Goal: Task Accomplishment & Management: Complete application form

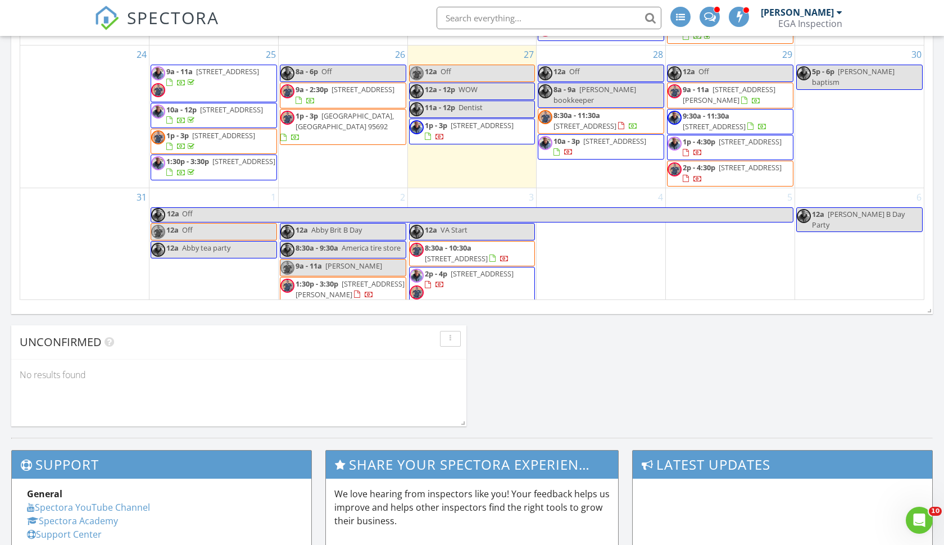
scroll to position [1122, 0]
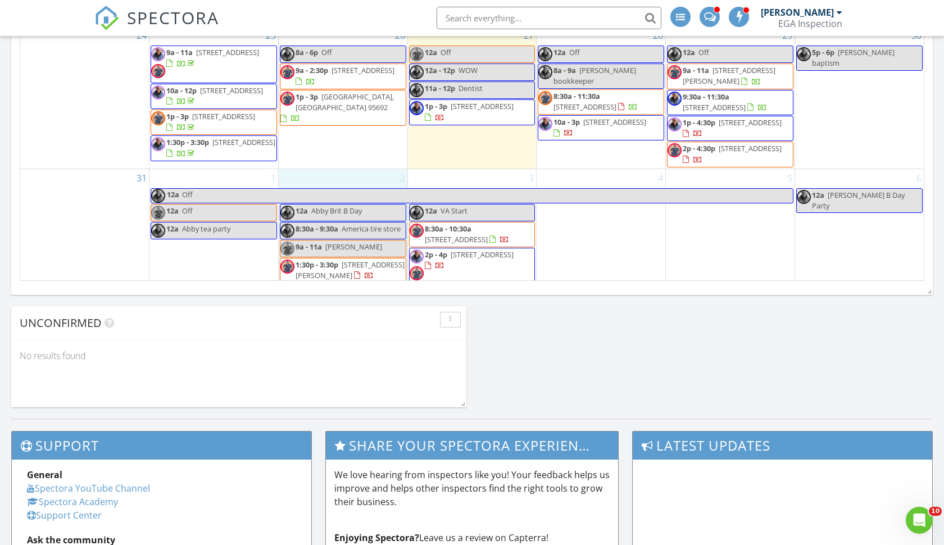
click at [334, 174] on div "2 12a Abby Brit B Day 8:30a - 9:30a America tire store 9a - 11a Tom Hippinsteel…" at bounding box center [343, 227] width 129 height 117
click at [341, 131] on link "Inspection" at bounding box center [342, 128] width 58 height 18
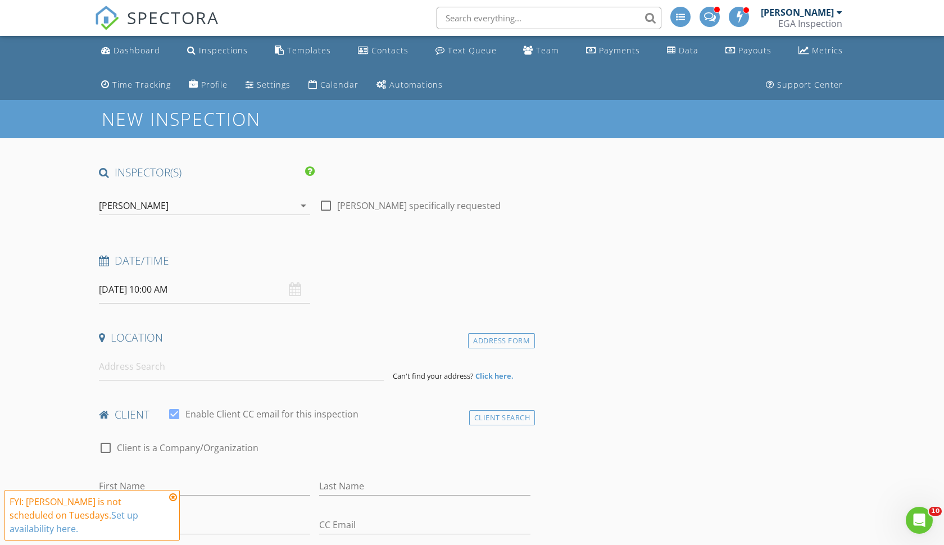
click at [253, 207] on div "[PERSON_NAME]" at bounding box center [197, 206] width 196 height 18
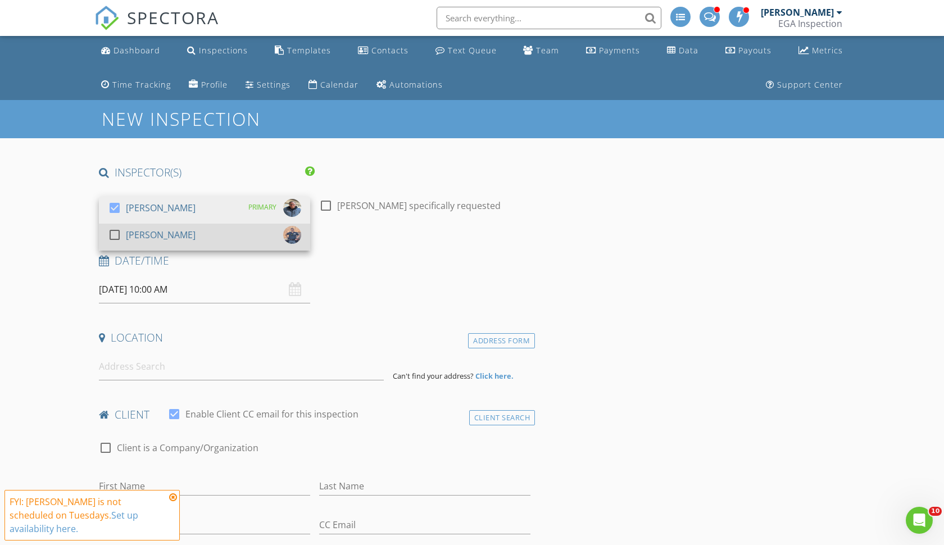
click at [217, 239] on div "check_box_outline_blank Josh Wood" at bounding box center [204, 237] width 193 height 22
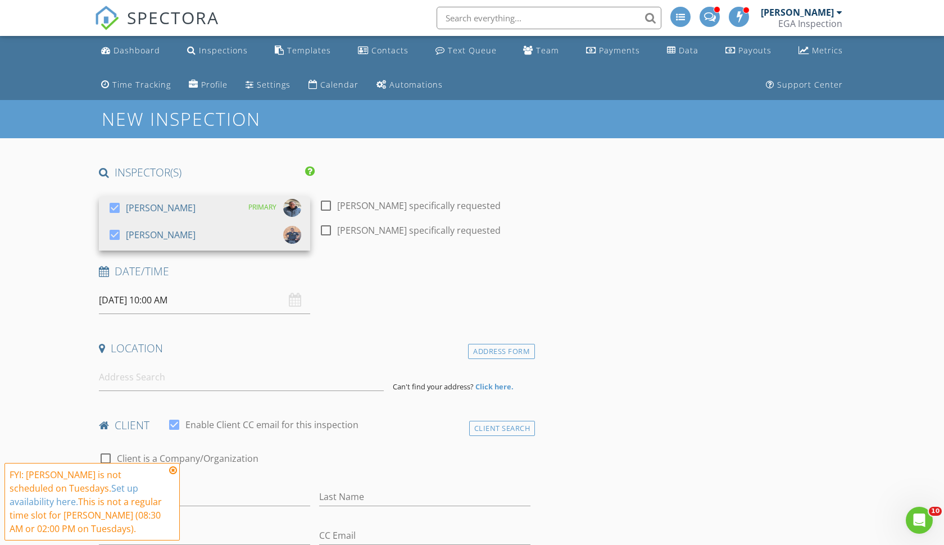
click at [327, 232] on div at bounding box center [325, 230] width 19 height 19
checkbox input "true"
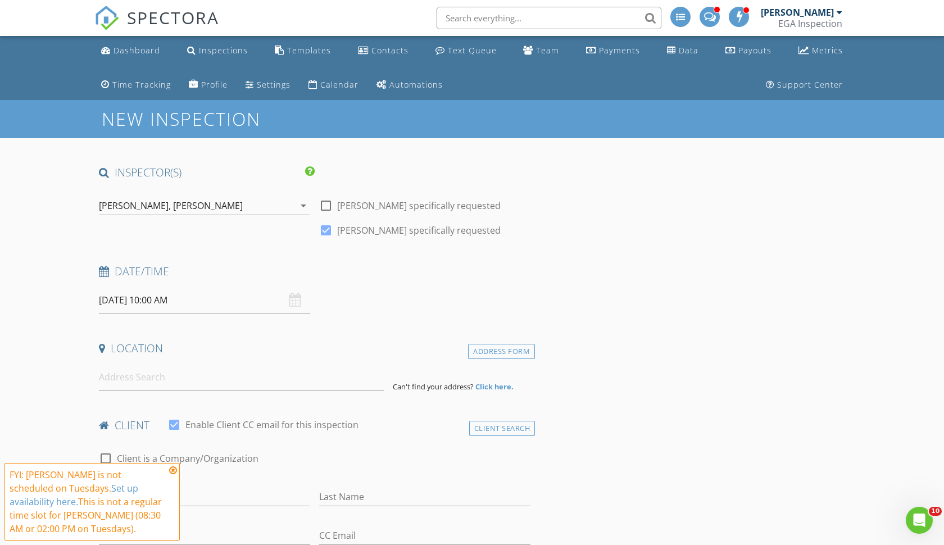
click at [225, 301] on input "09/02/2025 10:00 AM" at bounding box center [204, 301] width 211 height 28
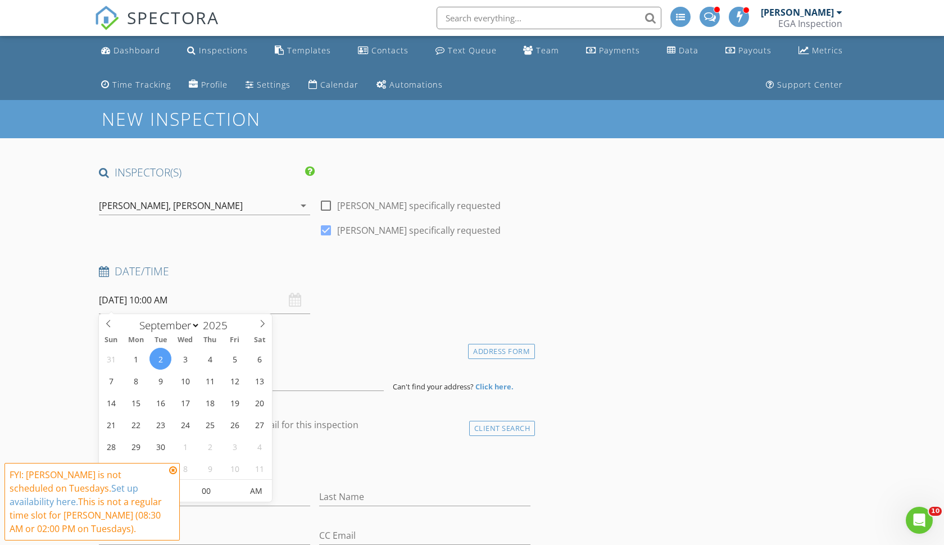
click at [157, 203] on div "Robert Reynoso," at bounding box center [135, 206] width 72 height 10
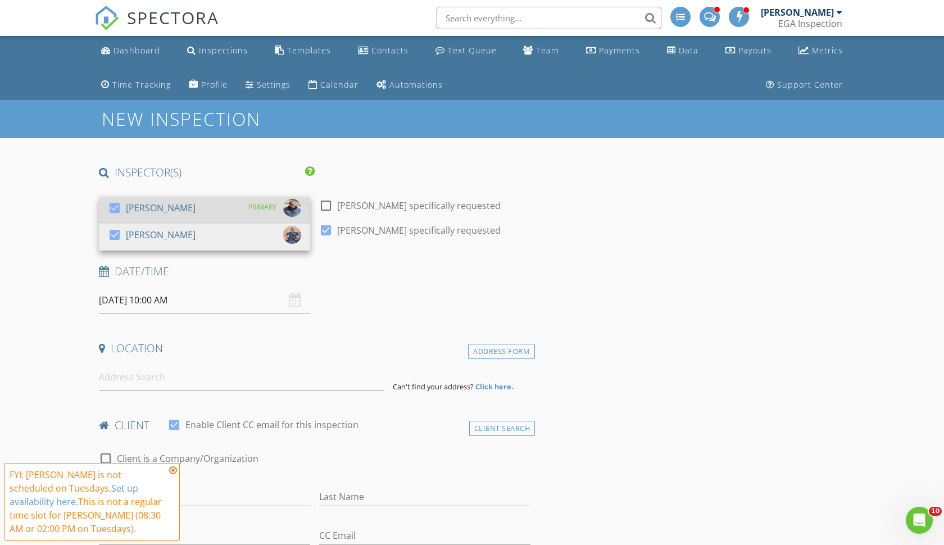
click at [175, 214] on div "[PERSON_NAME]" at bounding box center [161, 208] width 70 height 18
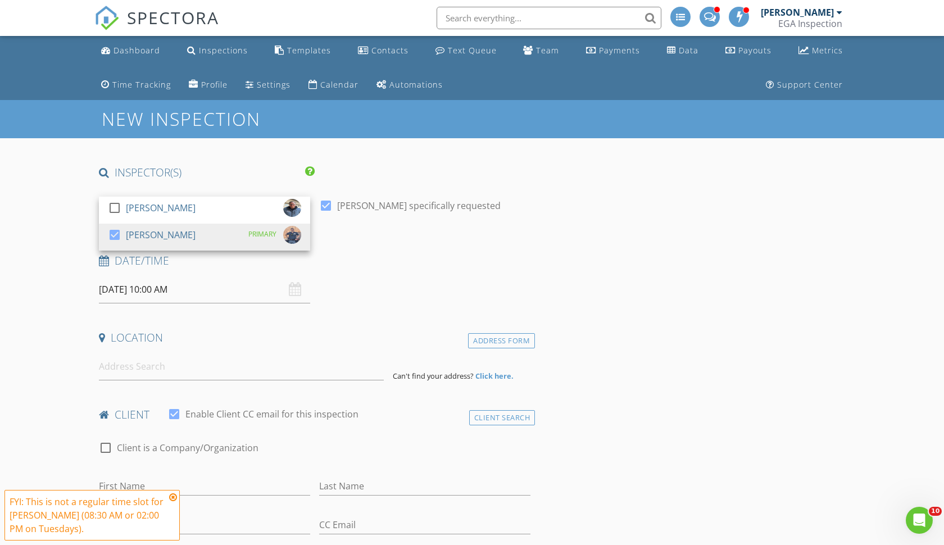
click at [200, 293] on input "09/02/2025 10:00 AM" at bounding box center [204, 290] width 211 height 28
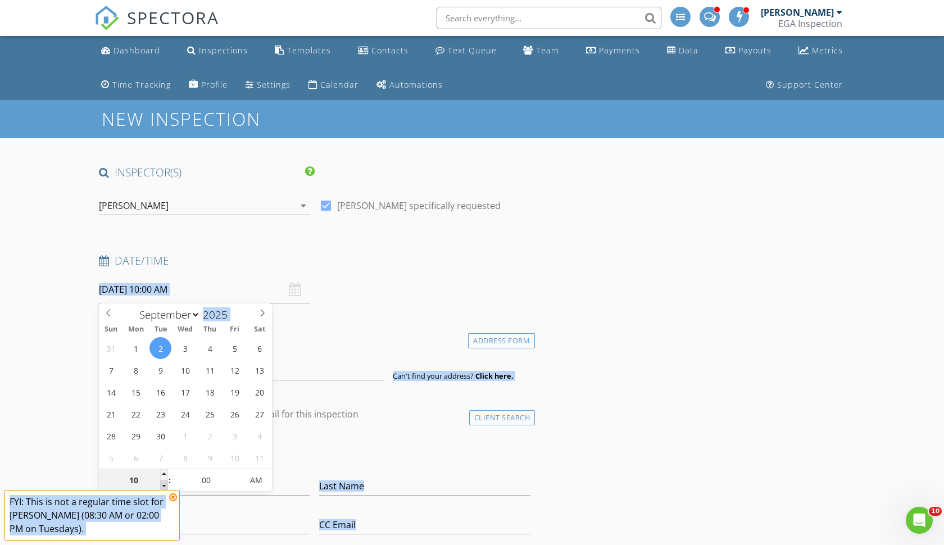
type input "09"
type input "09/02/2025 9:00 AM"
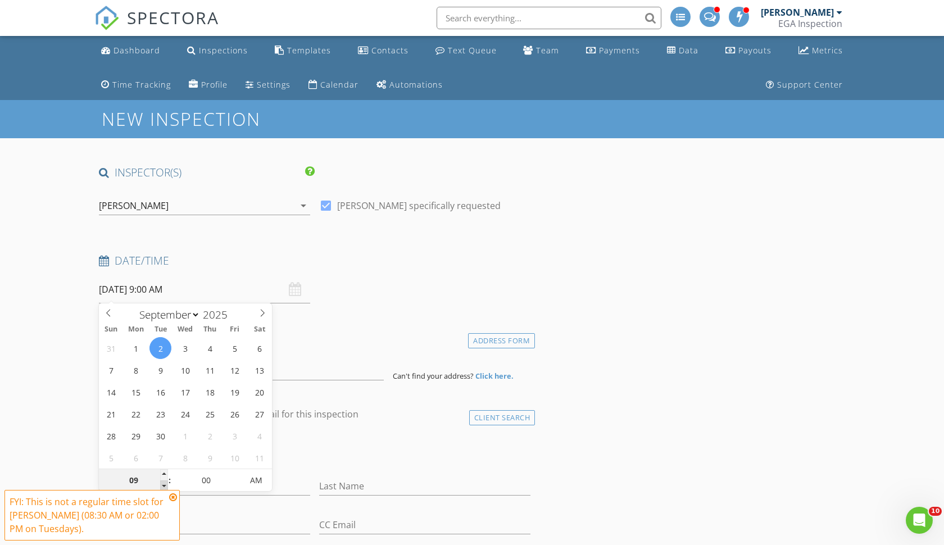
click at [165, 485] on span at bounding box center [164, 486] width 8 height 11
click at [318, 361] on input at bounding box center [241, 367] width 285 height 28
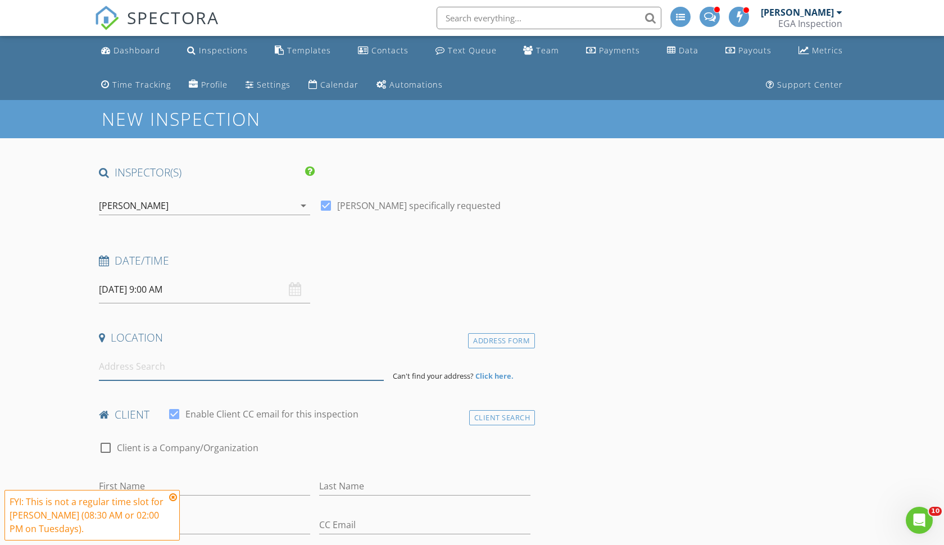
click at [305, 373] on input at bounding box center [241, 367] width 285 height 28
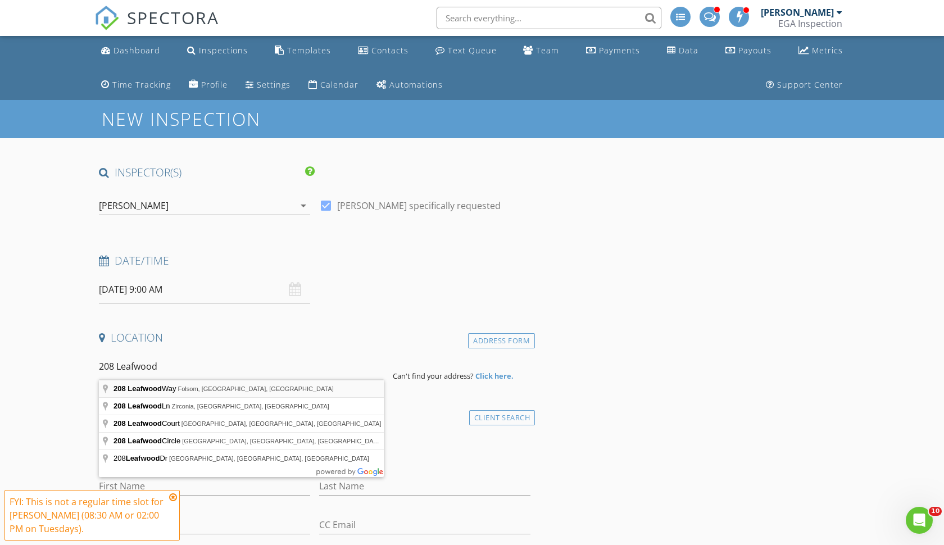
type input "208 Leafwood Way, Folsom, CA, USA"
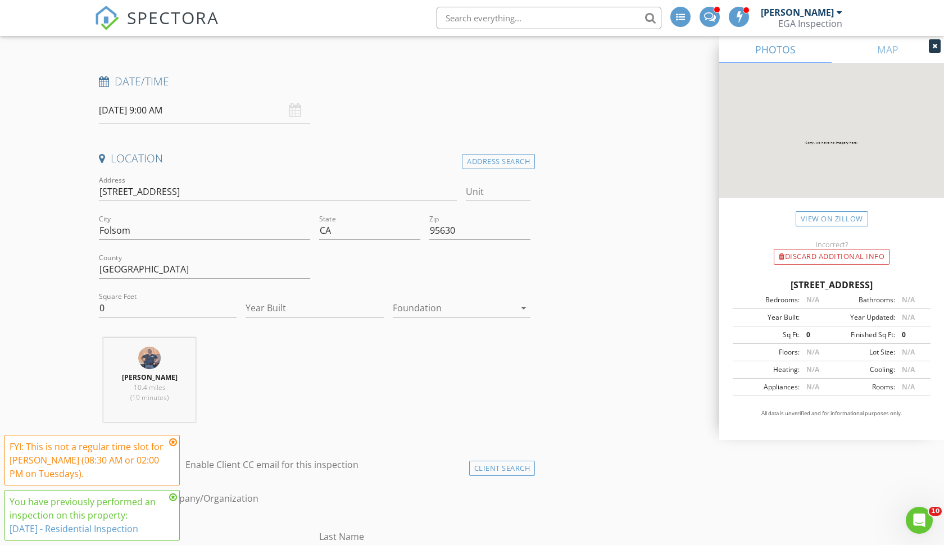
scroll to position [209, 0]
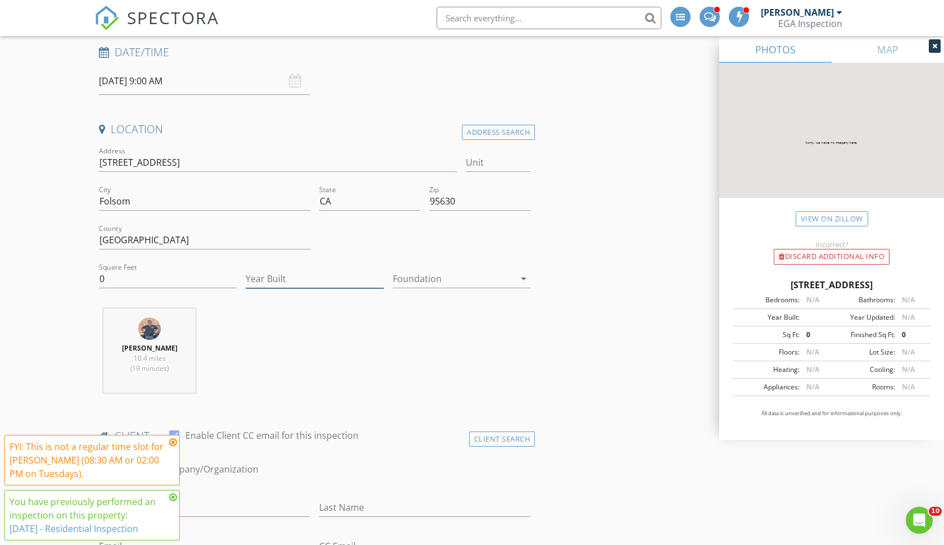
click at [274, 280] on input "Year Built" at bounding box center [315, 279] width 138 height 19
type input "2020"
click at [390, 279] on div "Foundation arrow_drop_down" at bounding box center [461, 280] width 147 height 39
click at [412, 279] on div at bounding box center [454, 279] width 122 height 18
click at [413, 361] on div "Crawlspace" at bounding box center [462, 362] width 120 height 13
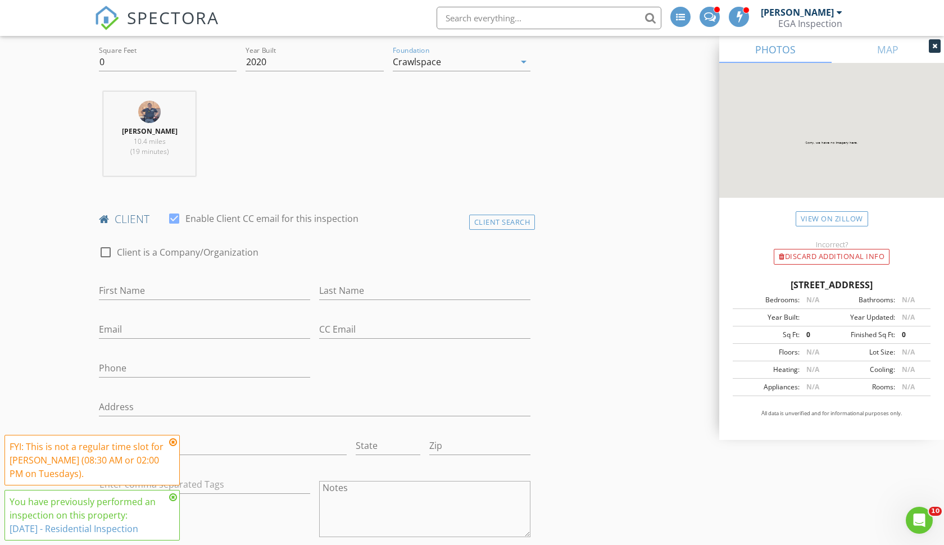
scroll to position [482, 0]
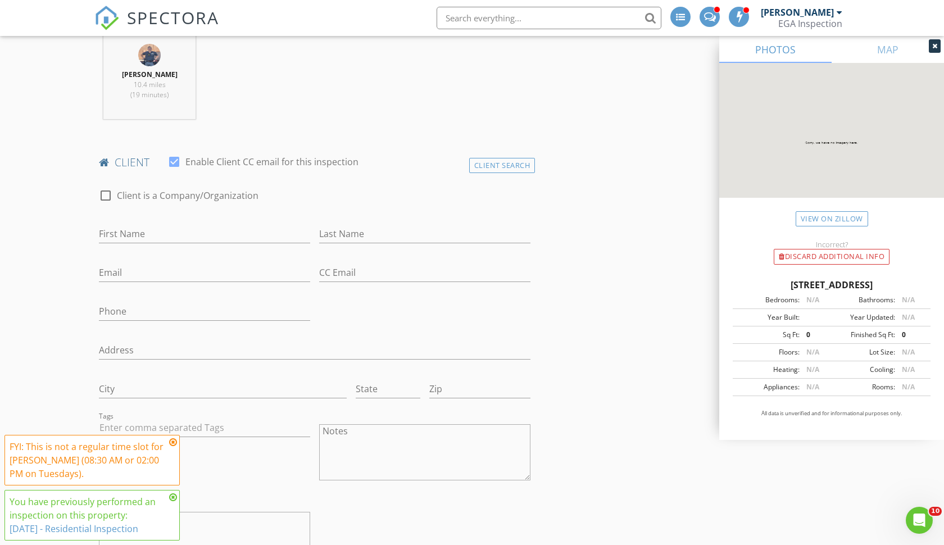
click at [174, 444] on icon at bounding box center [173, 442] width 8 height 9
click at [172, 496] on icon at bounding box center [173, 497] width 8 height 9
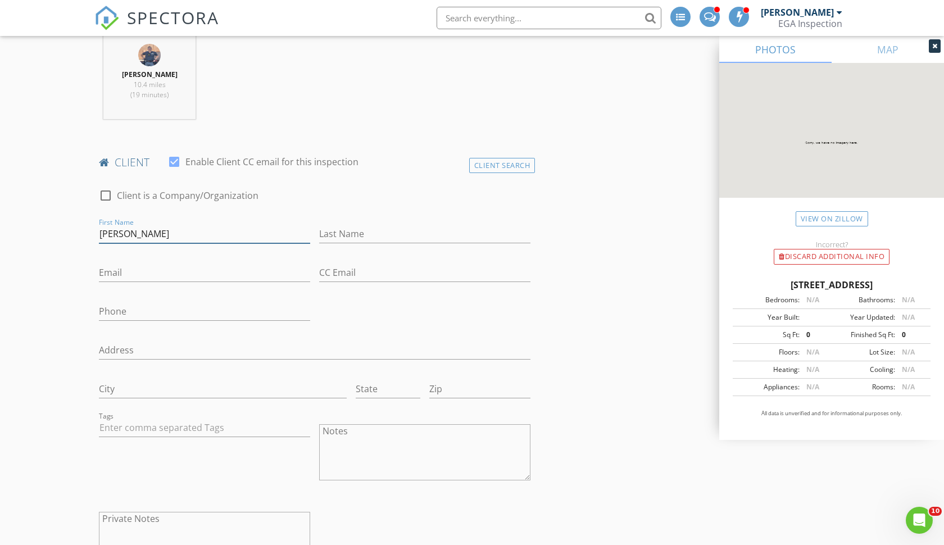
type input "Tom"
type input "Hippensteel"
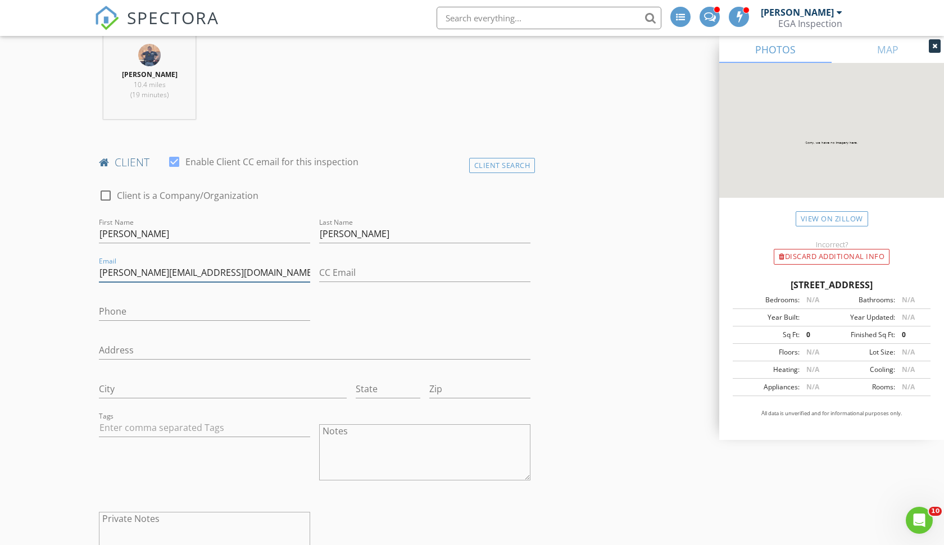
type input "Tom@hippensteelgroup.com"
type input "916-605-6491"
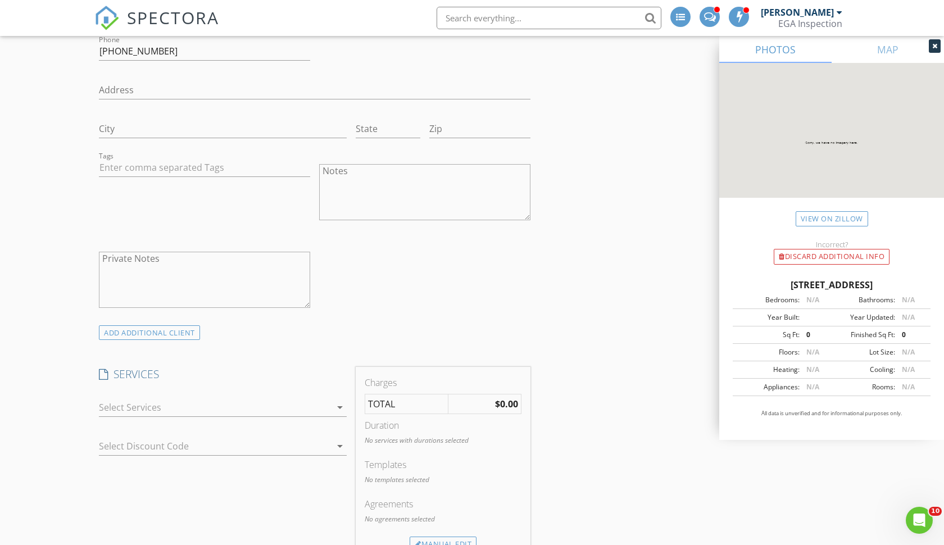
scroll to position [844, 0]
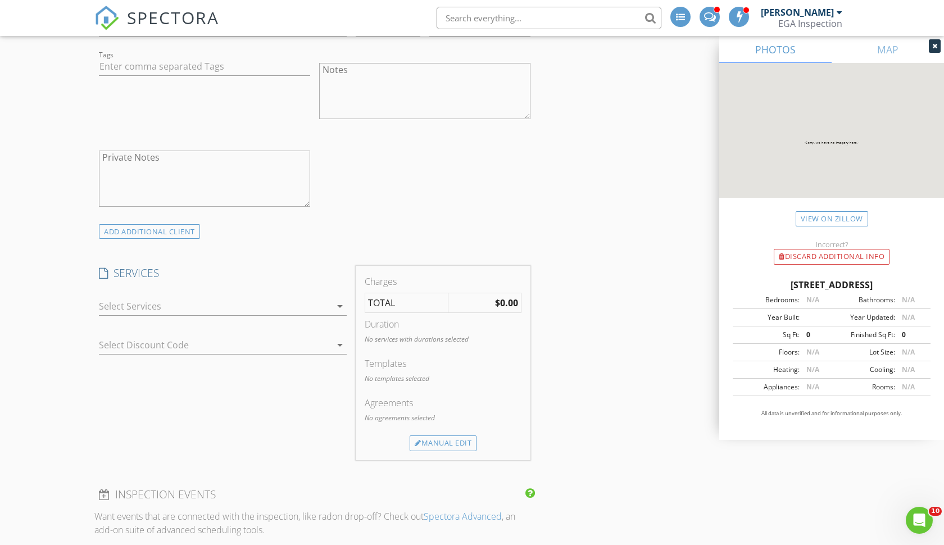
click at [138, 293] on div "check_box_outline_blank Residential Inspection check_box_outline_blank Major co…" at bounding box center [223, 309] width 248 height 37
click at [132, 301] on div at bounding box center [215, 306] width 232 height 18
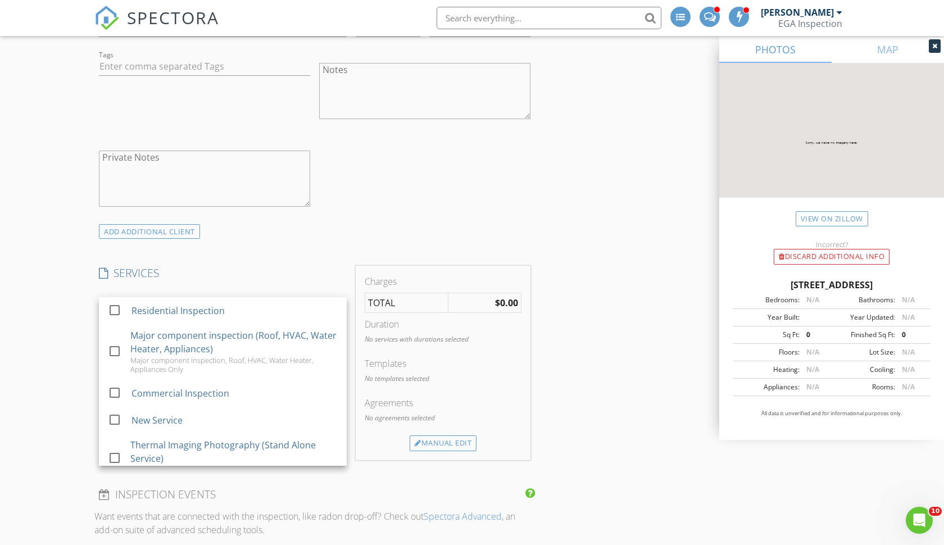
click at [131, 301] on div "check_box_outline_blank Residential Inspection" at bounding box center [223, 310] width 230 height 25
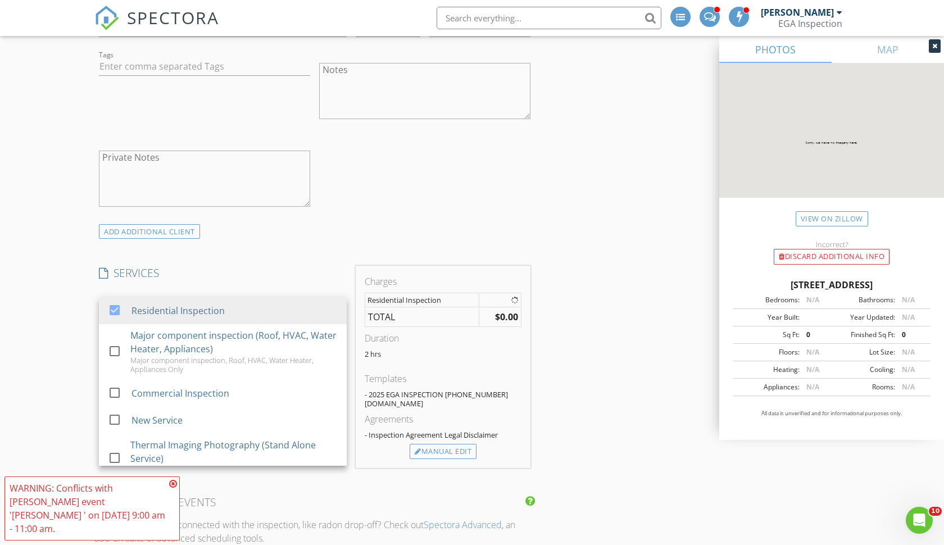
click at [74, 323] on div "New Inspection INSPECTOR(S) check_box_outline_blank Robert Reynoso check_box Jo…" at bounding box center [472, 527] width 944 height 2542
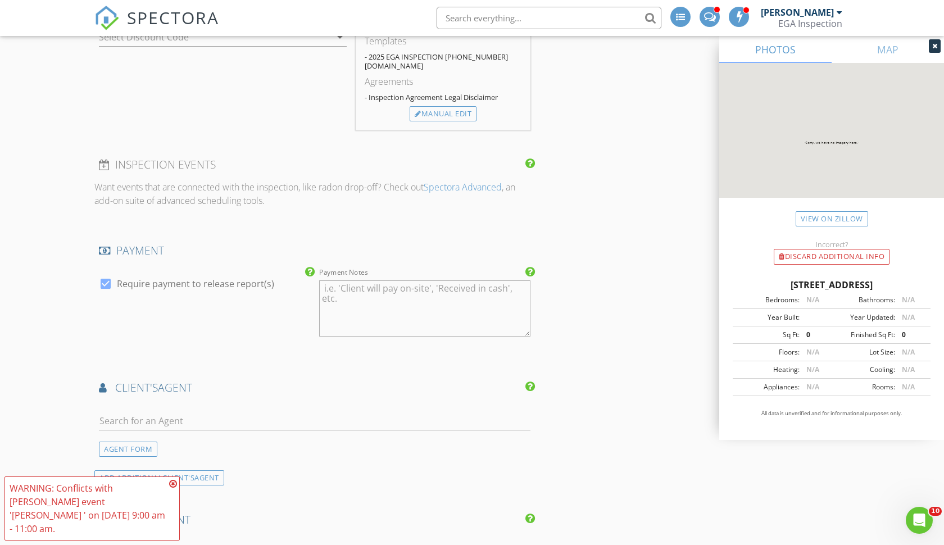
scroll to position [1057, 0]
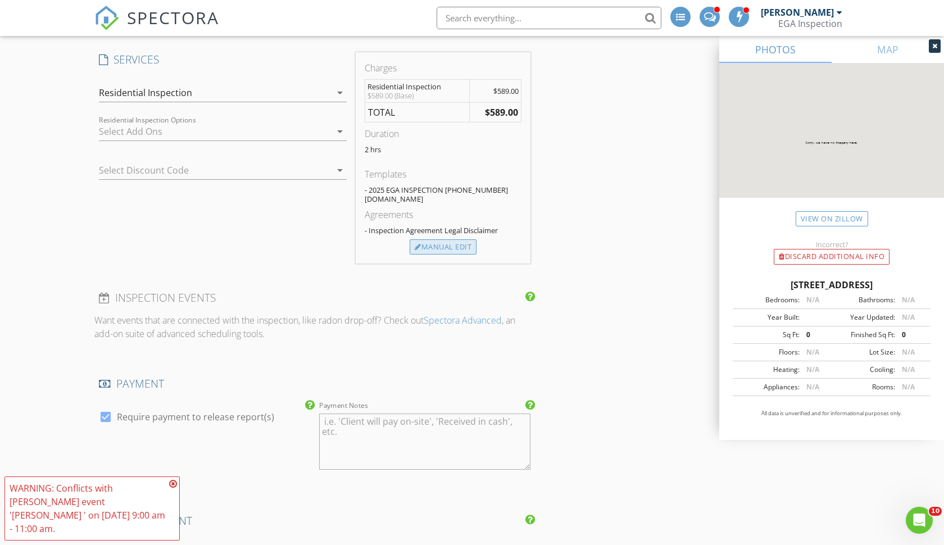
click at [431, 239] on div "Manual Edit" at bounding box center [443, 247] width 67 height 16
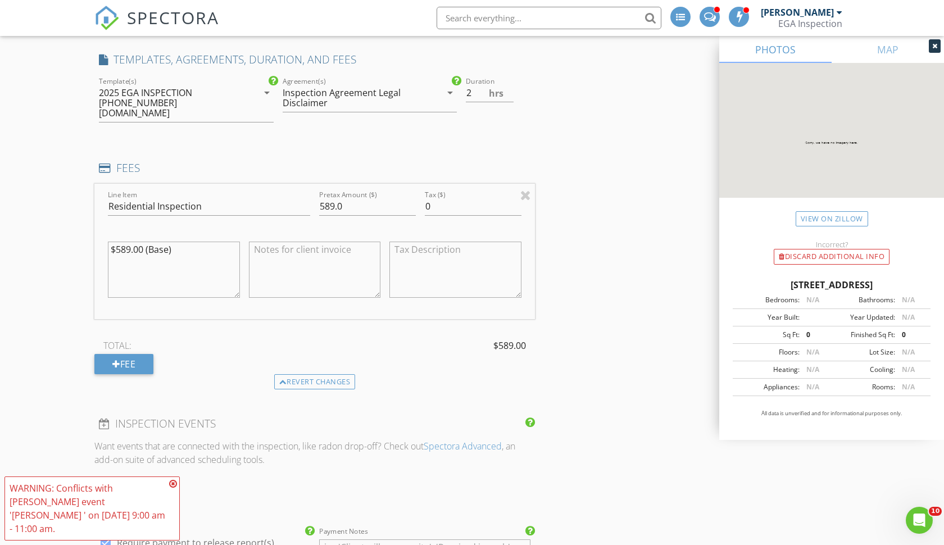
click at [322, 243] on textarea at bounding box center [315, 270] width 132 height 56
type textarea "-$189.00"
click at [336, 197] on input "589.0" at bounding box center [367, 206] width 97 height 19
type input "400.0"
click at [167, 246] on textarea "$589.00 (Base)" at bounding box center [174, 270] width 132 height 56
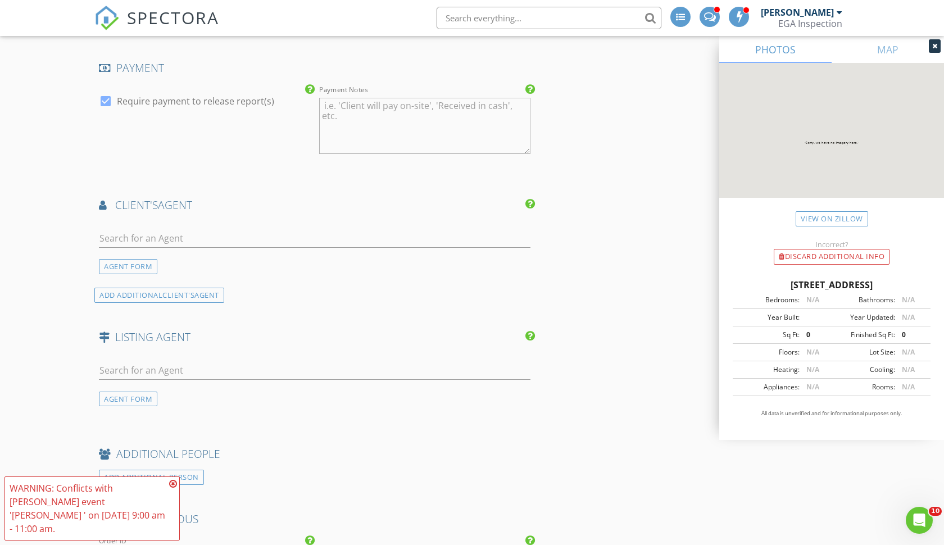
scroll to position [1520, 0]
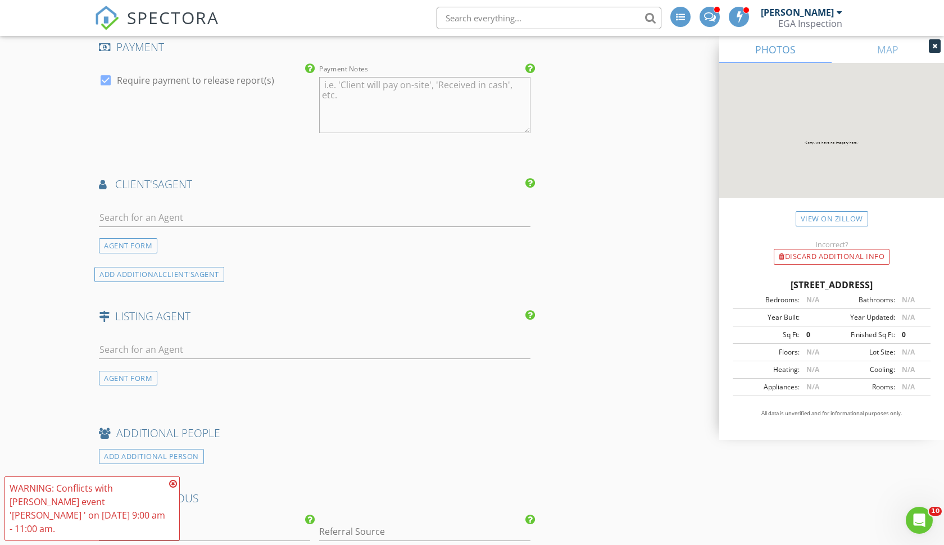
type textarea "$589.00 (Base) -$189.00"
click at [152, 209] on input "text" at bounding box center [315, 218] width 432 height 19
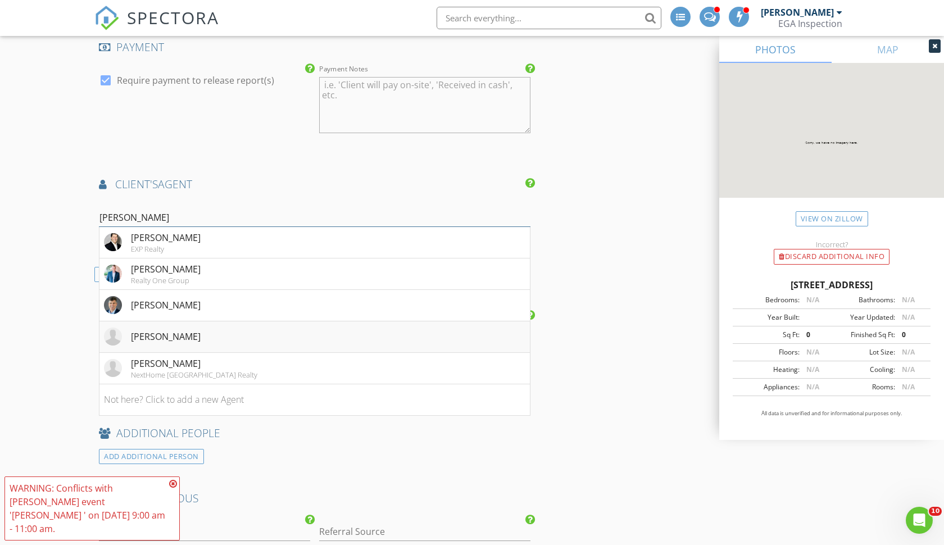
scroll to position [1524, 0]
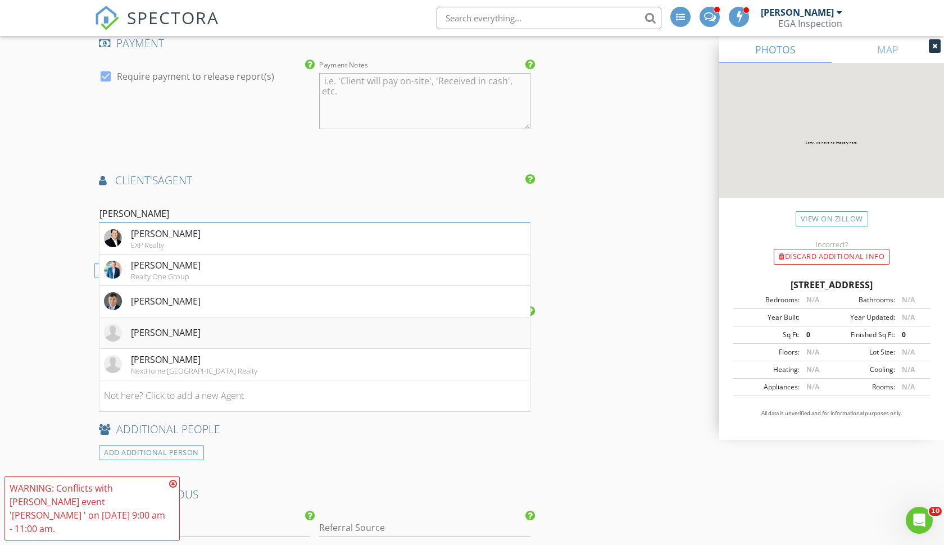
type input "Tom"
click at [175, 326] on div "Tom Hippensteel" at bounding box center [166, 332] width 70 height 13
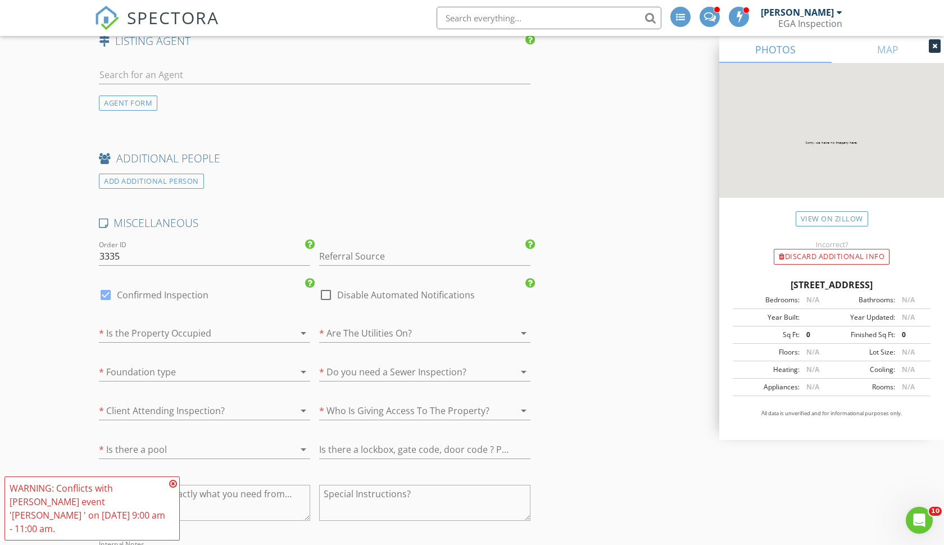
scroll to position [2076, 0]
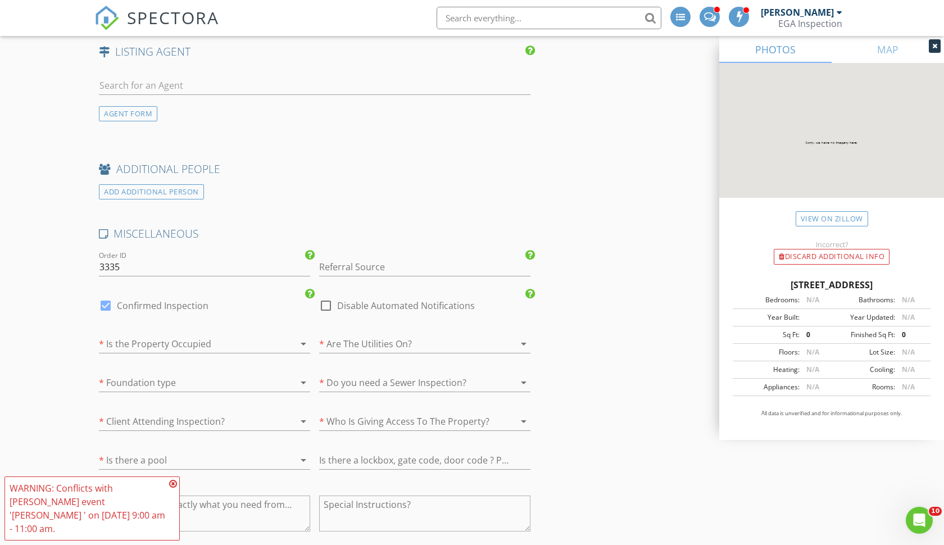
click at [145, 336] on div at bounding box center [189, 344] width 180 height 18
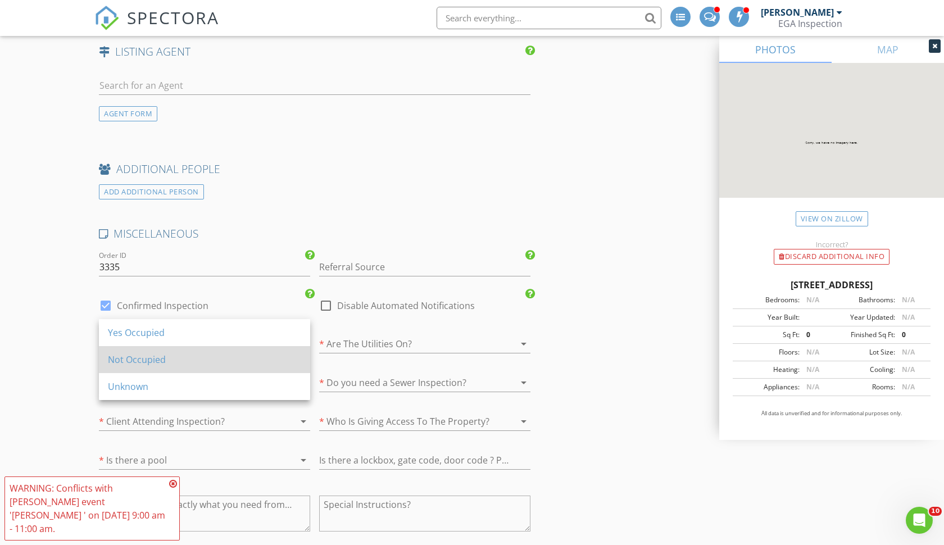
click at [145, 364] on div "Not Occupied" at bounding box center [204, 359] width 193 height 13
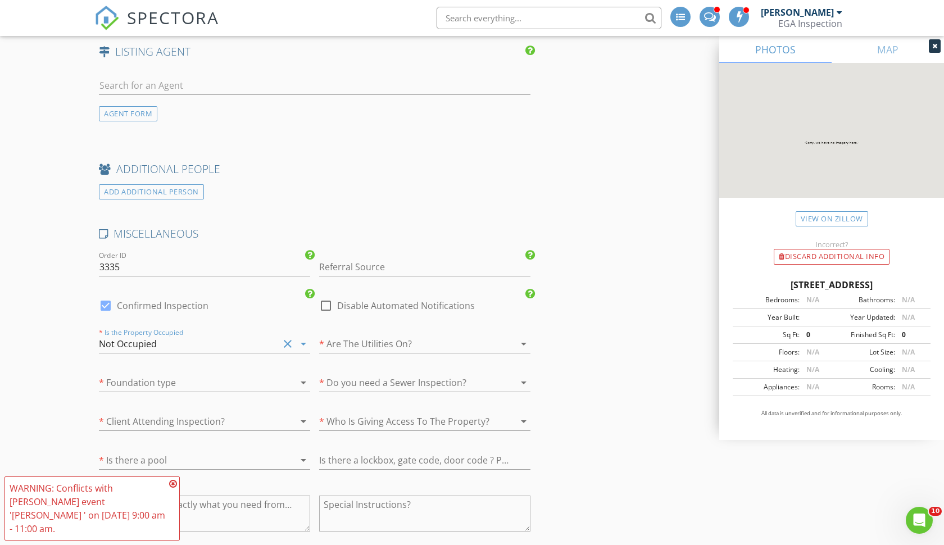
click at [349, 335] on div at bounding box center [409, 344] width 180 height 18
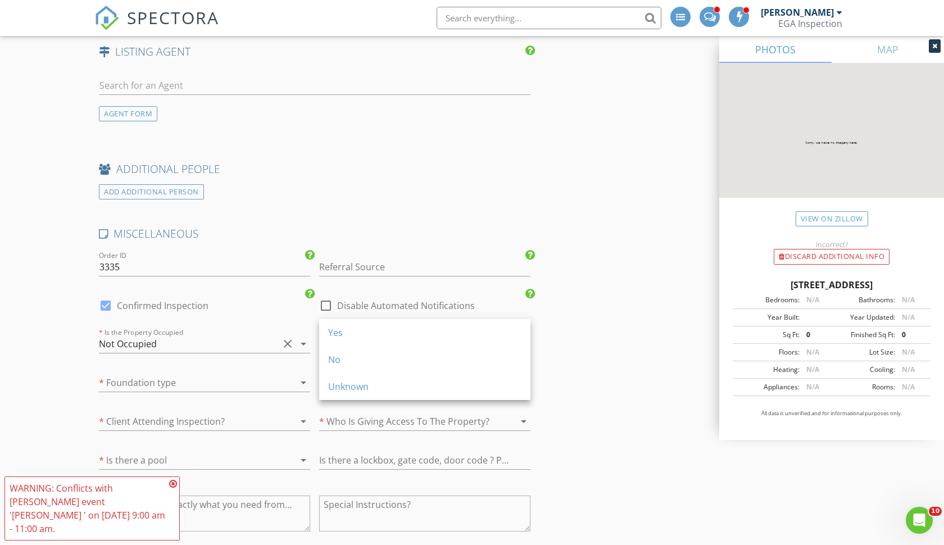
click at [349, 326] on div "Yes" at bounding box center [424, 332] width 193 height 13
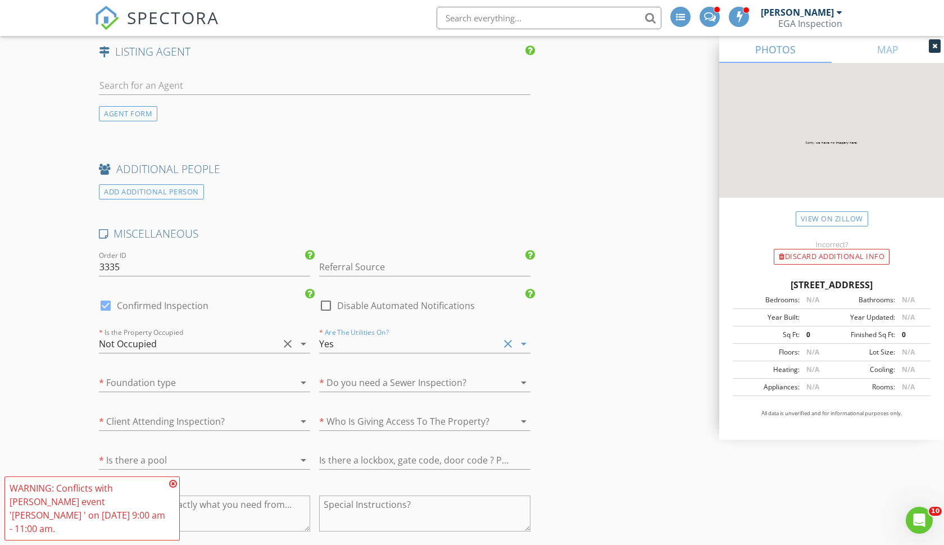
click at [187, 374] on div at bounding box center [189, 383] width 180 height 18
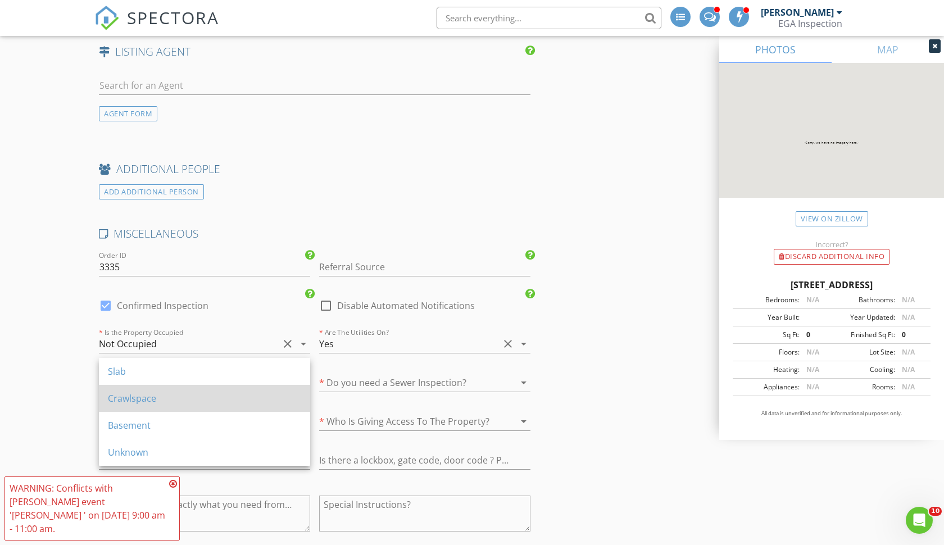
click at [166, 398] on div "Crawlspace" at bounding box center [204, 398] width 193 height 13
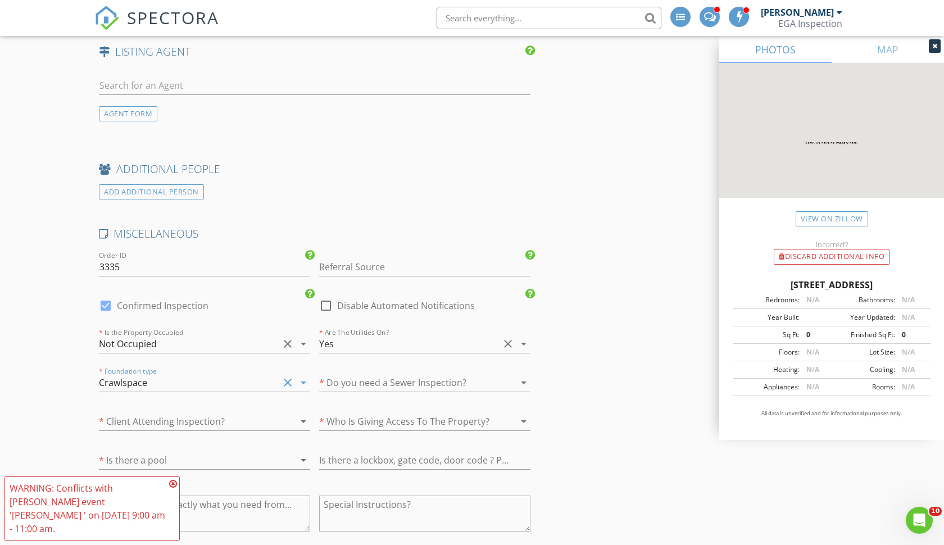
click at [363, 374] on div at bounding box center [409, 383] width 180 height 18
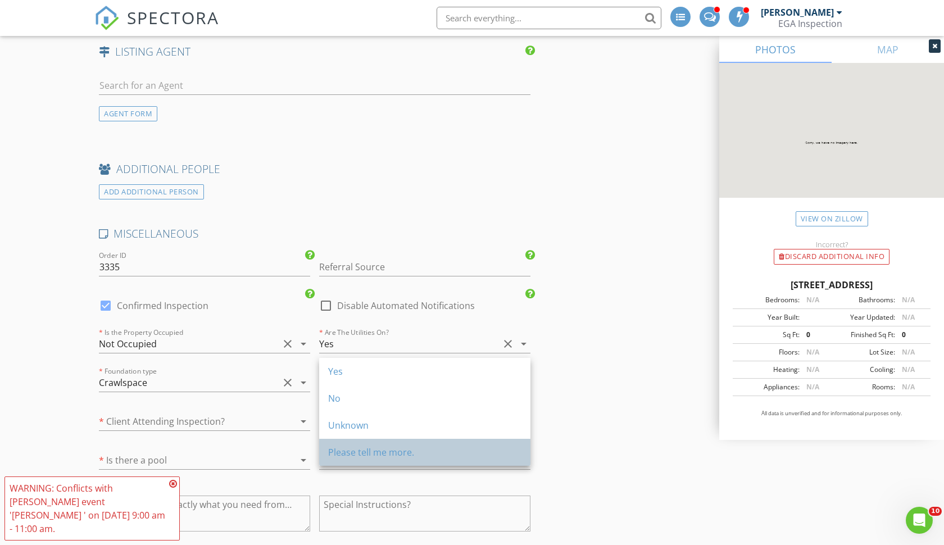
click at [352, 452] on div "Please tell me more." at bounding box center [424, 452] width 193 height 13
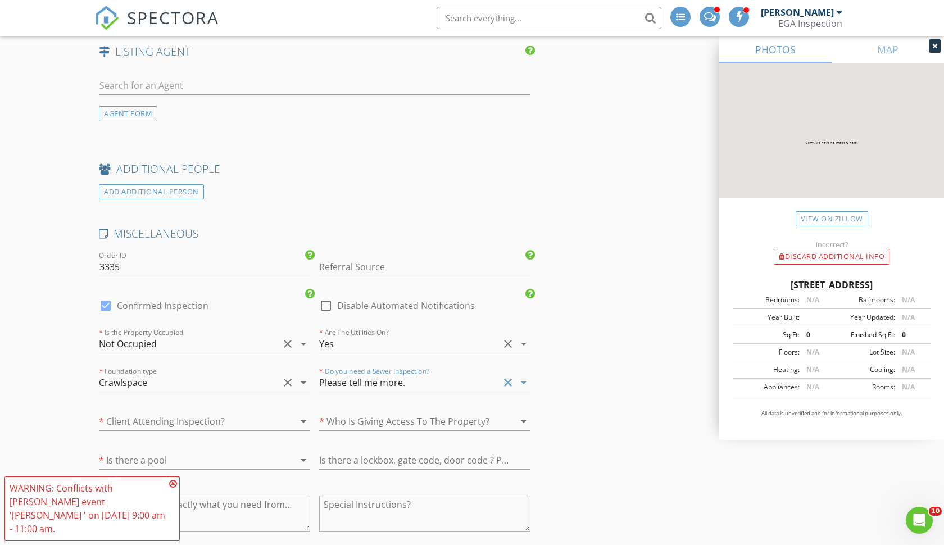
click at [208, 413] on div at bounding box center [189, 422] width 180 height 18
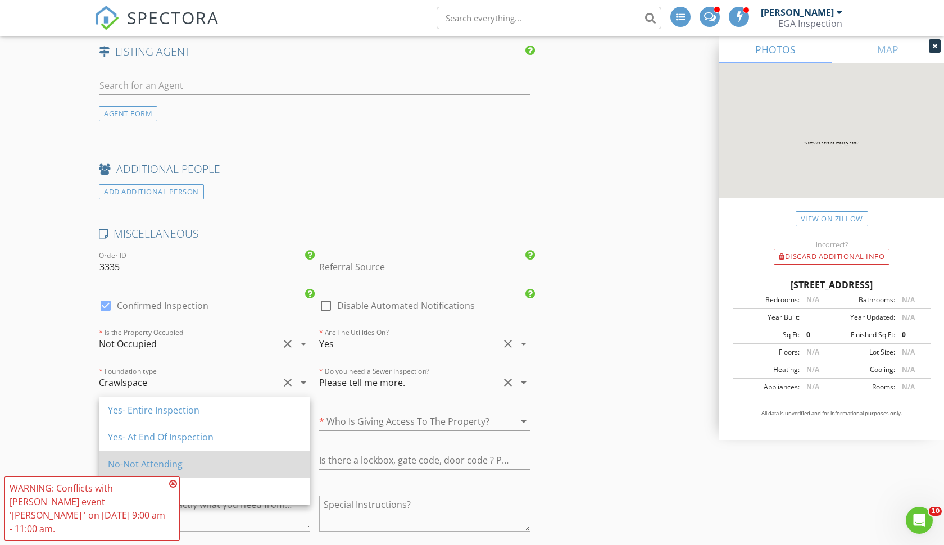
click at [147, 464] on div "No-Not Attending" at bounding box center [204, 464] width 193 height 13
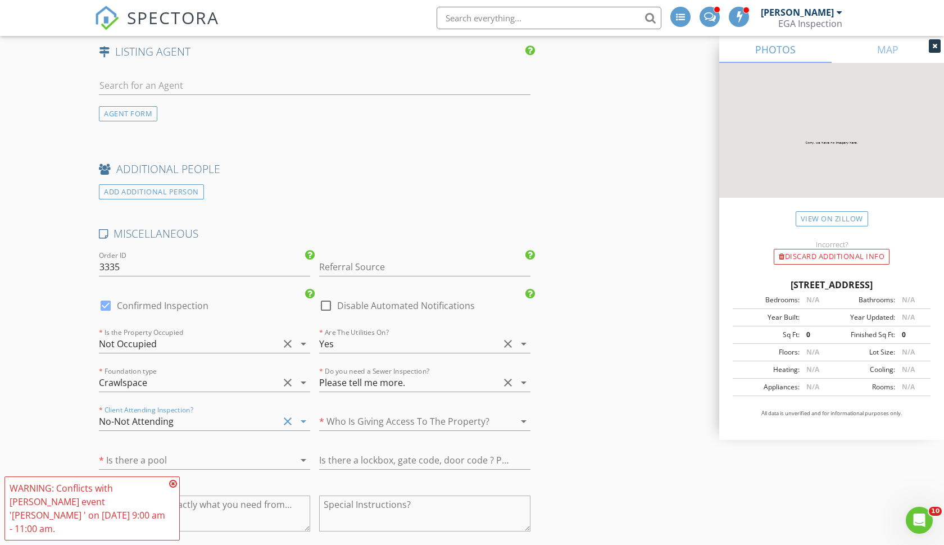
click at [180, 451] on div at bounding box center [189, 460] width 180 height 18
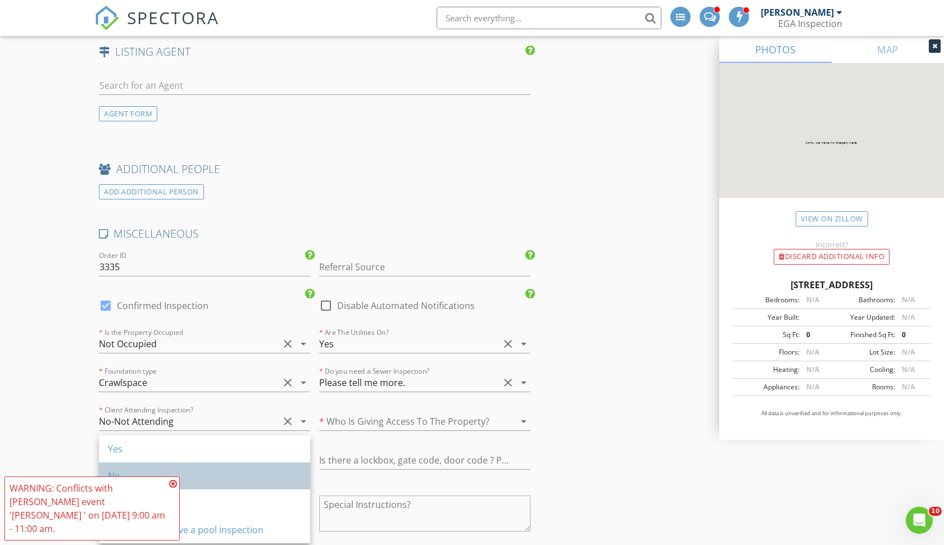
click at [141, 476] on div "No" at bounding box center [204, 475] width 193 height 13
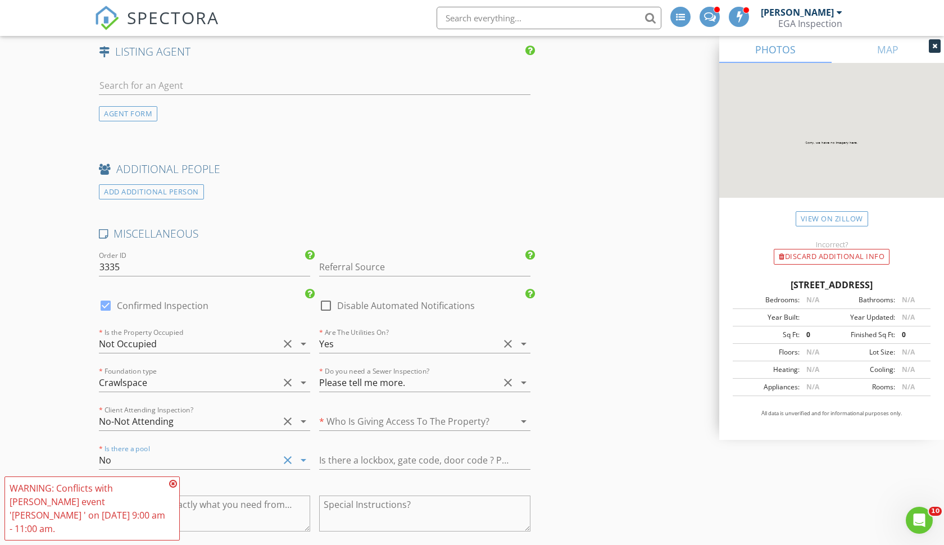
click at [172, 488] on icon at bounding box center [173, 483] width 8 height 9
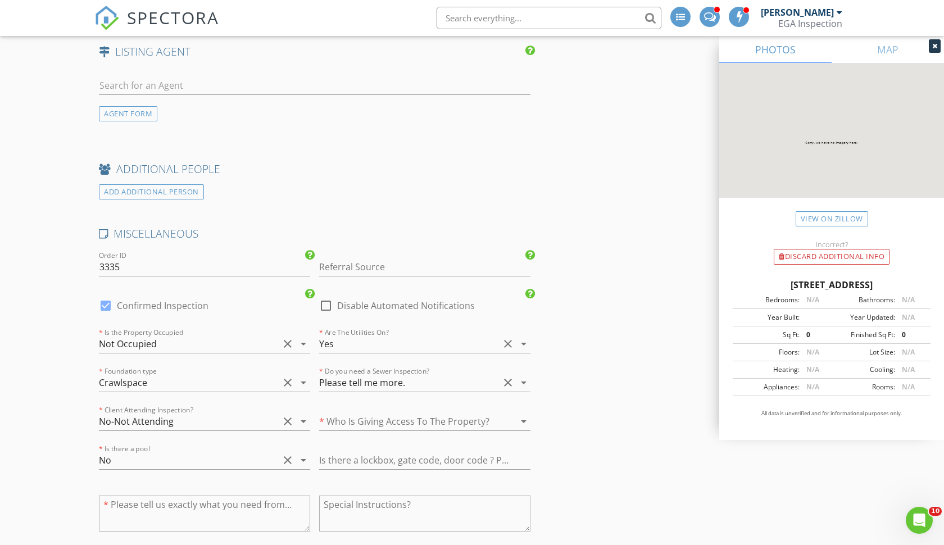
click at [382, 413] on div at bounding box center [409, 422] width 180 height 18
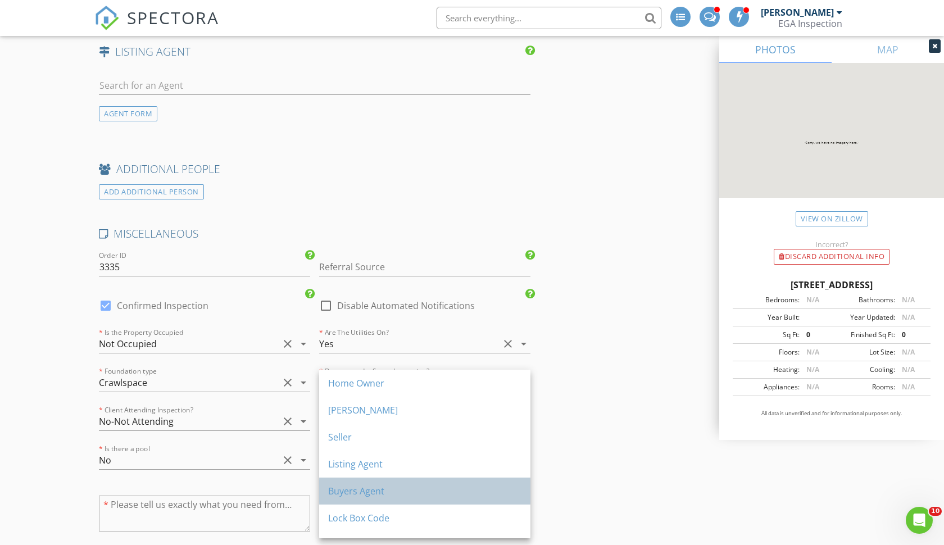
click at [351, 495] on div "Buyers Agent" at bounding box center [424, 491] width 193 height 13
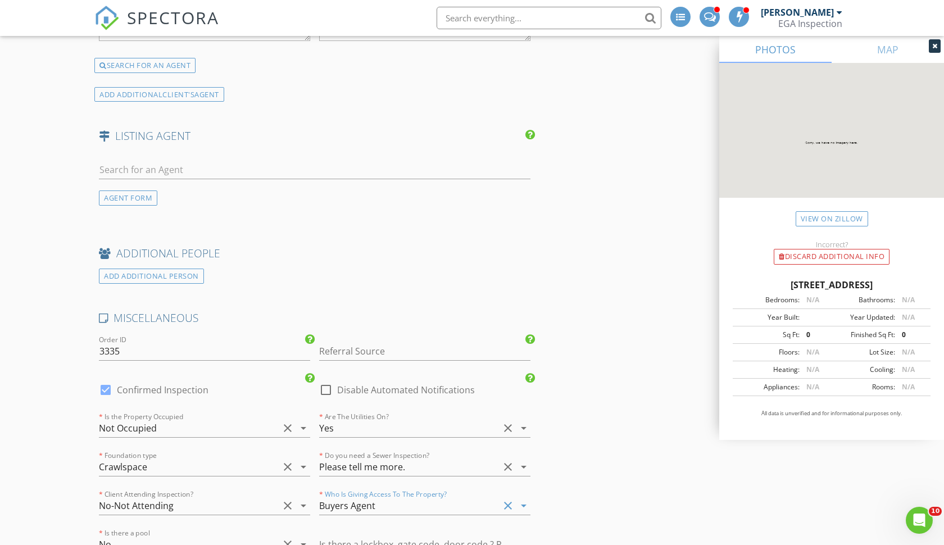
scroll to position [1994, 0]
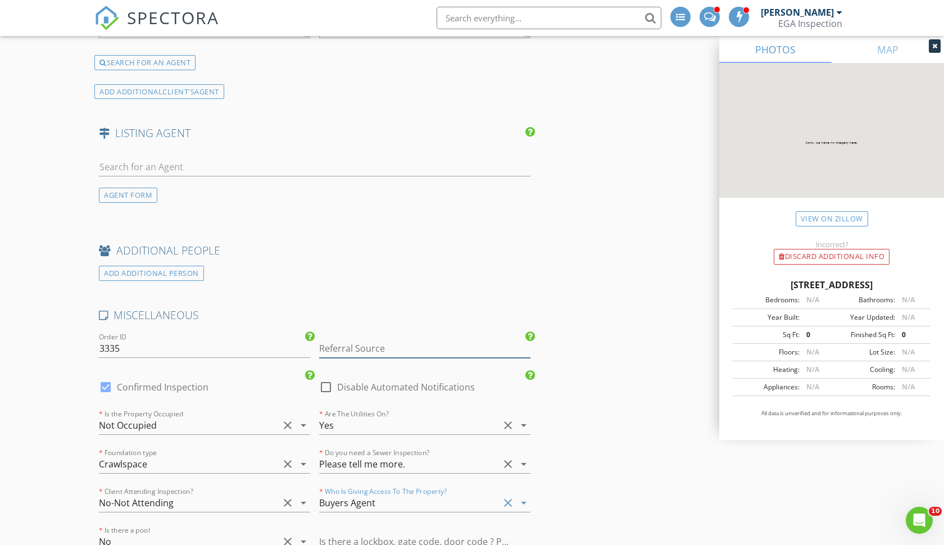
click at [348, 340] on input "Referral Source" at bounding box center [424, 349] width 211 height 19
click at [336, 360] on div "Diana Pena" at bounding box center [425, 371] width 210 height 22
type input "Diana Pena"
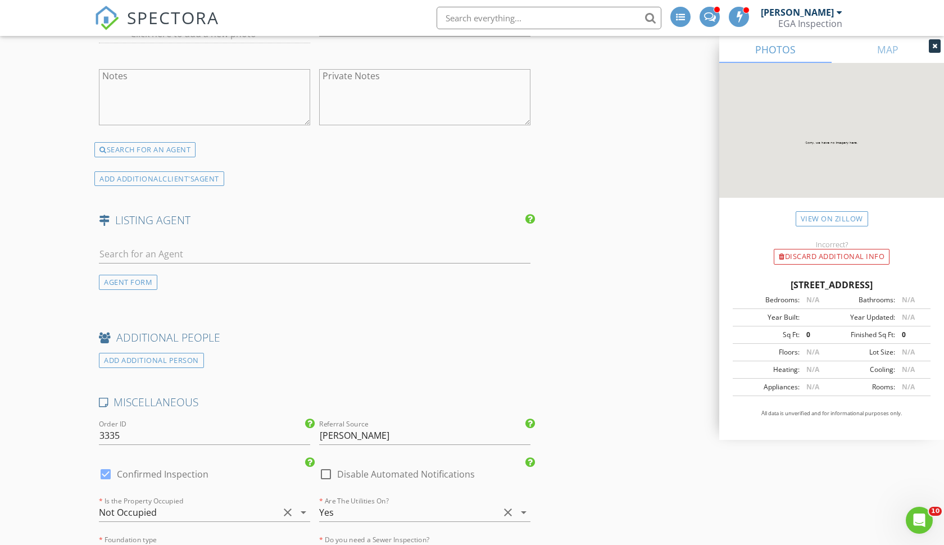
click at [301, 278] on div "AGENT FORM" at bounding box center [314, 269] width 441 height 67
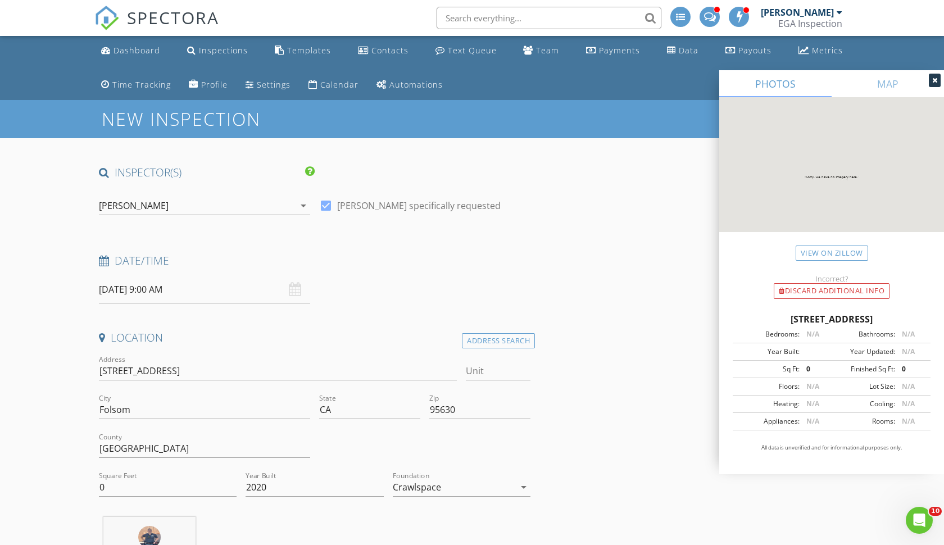
scroll to position [37, 0]
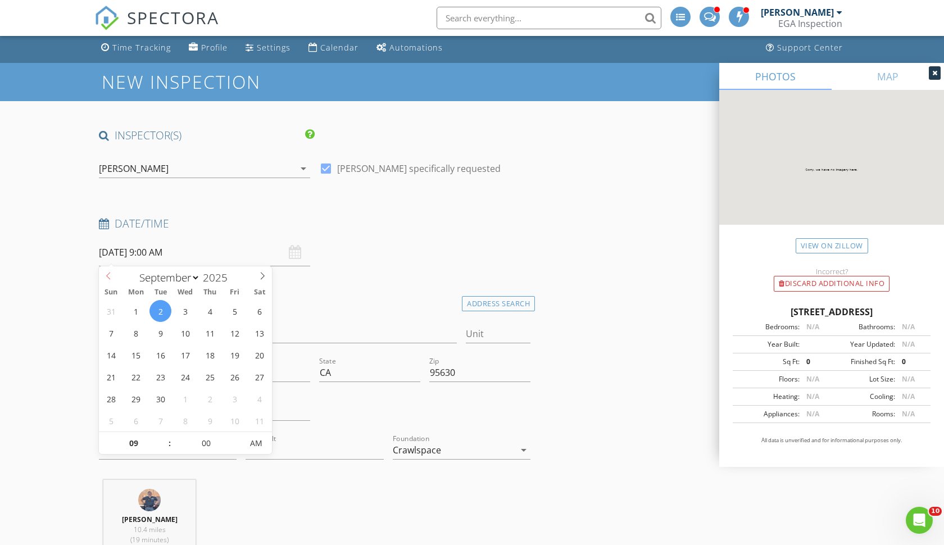
click at [111, 262] on input "09/02/2025 9:00 AM" at bounding box center [204, 253] width 211 height 28
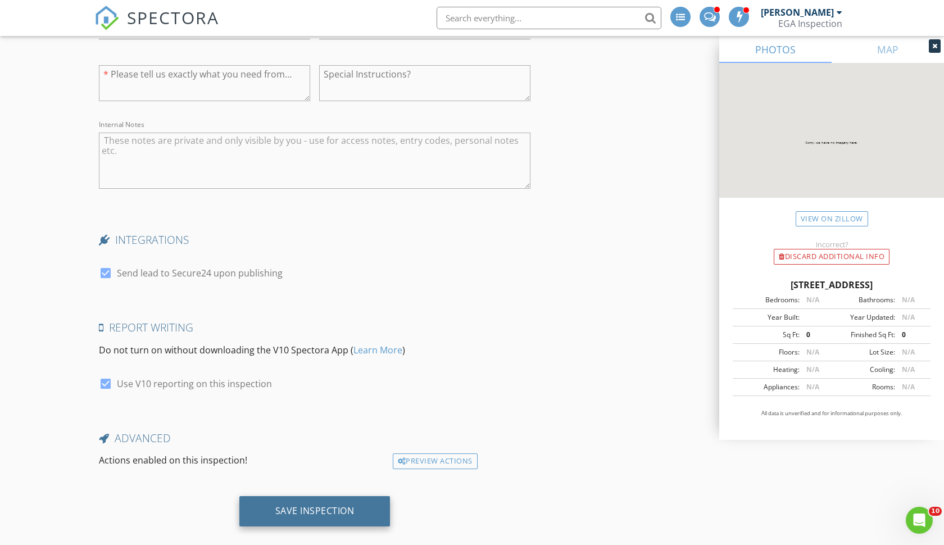
scroll to position [2506, 0]
click at [300, 506] on div "Save Inspection" at bounding box center [314, 511] width 79 height 11
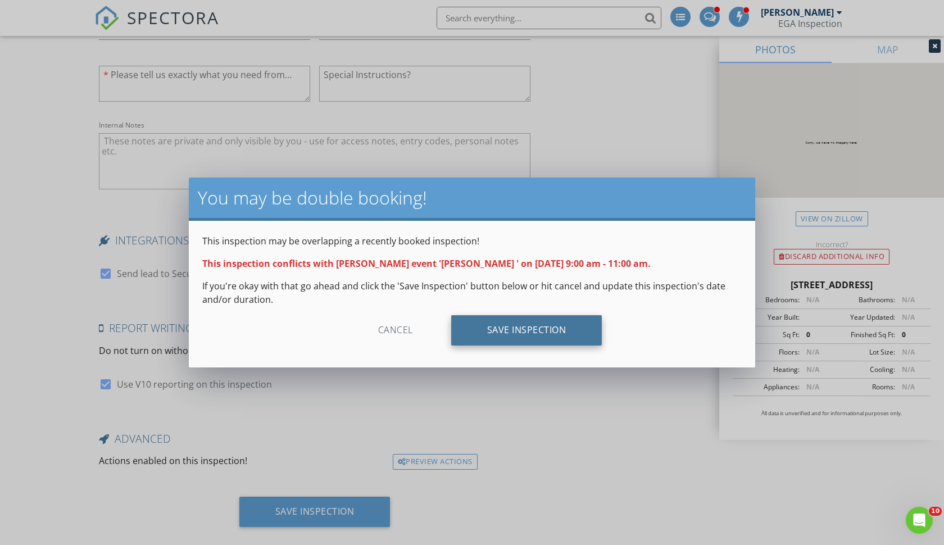
click at [523, 327] on div "Save Inspection" at bounding box center [526, 330] width 151 height 30
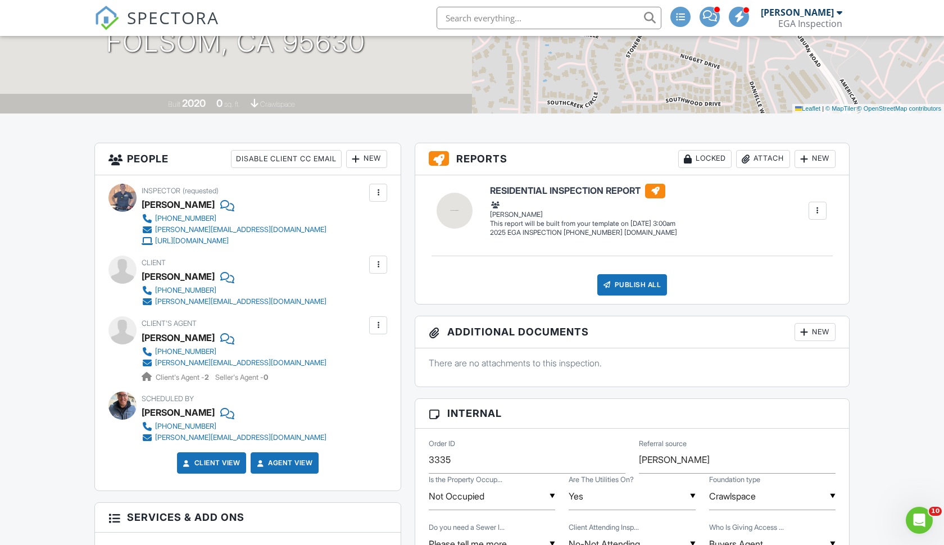
scroll to position [248, 0]
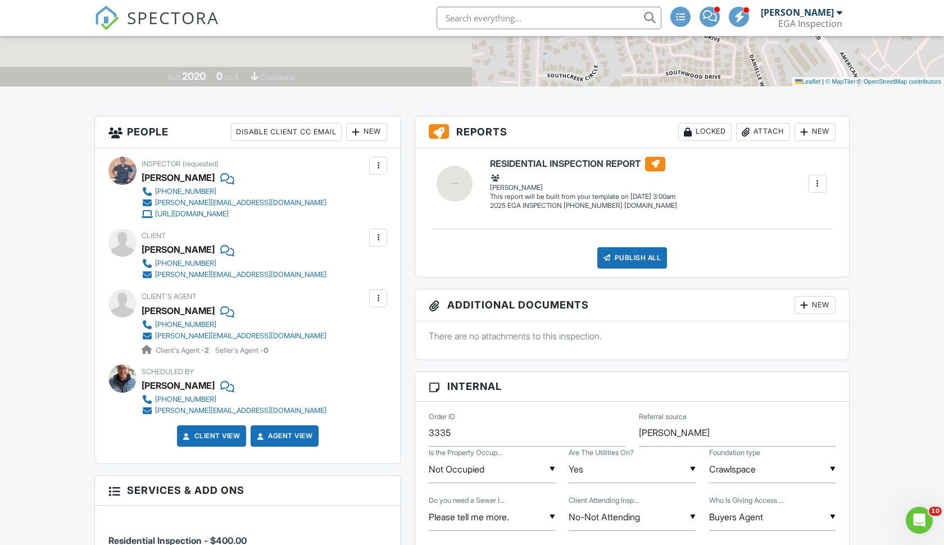
click at [378, 234] on div at bounding box center [378, 237] width 11 height 11
click at [352, 271] on li "Edit" at bounding box center [351, 272] width 57 height 28
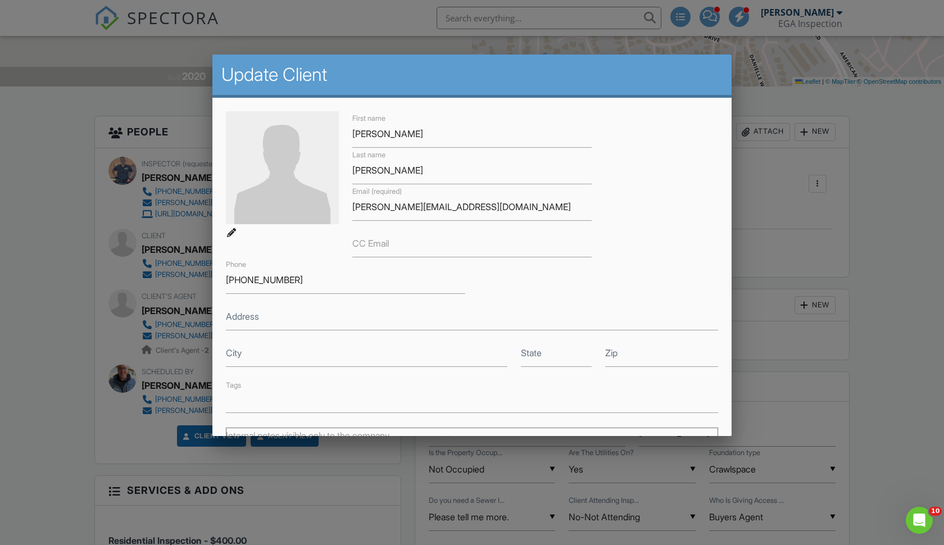
click at [232, 230] on div at bounding box center [231, 232] width 11 height 11
click at [261, 193] on img at bounding box center [282, 167] width 113 height 113
click at [232, 233] on div at bounding box center [231, 232] width 11 height 11
click at [231, 234] on div at bounding box center [231, 232] width 11 height 11
click at [271, 203] on img at bounding box center [282, 167] width 113 height 113
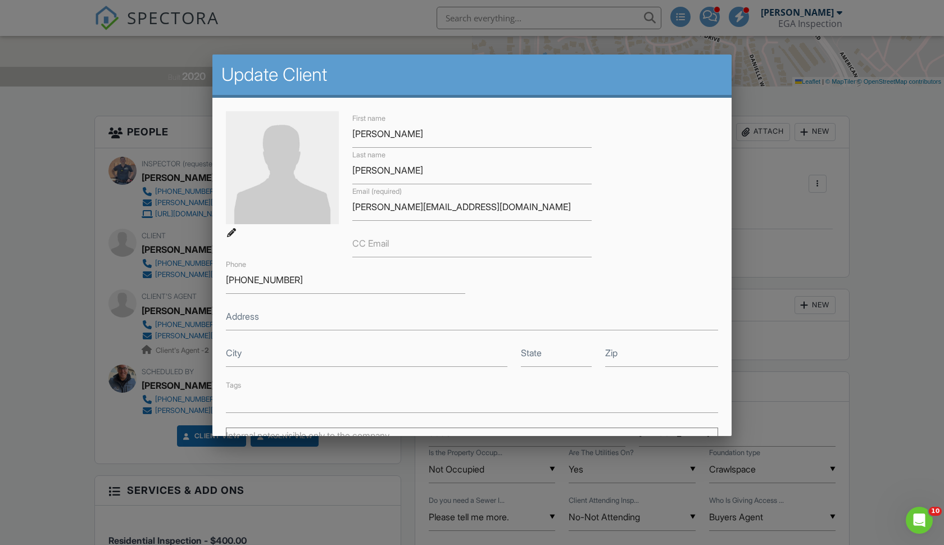
click at [262, 191] on img at bounding box center [282, 167] width 113 height 113
click at [232, 229] on div at bounding box center [231, 232] width 11 height 11
click at [228, 233] on div at bounding box center [231, 232] width 11 height 11
click at [266, 200] on img at bounding box center [282, 167] width 113 height 113
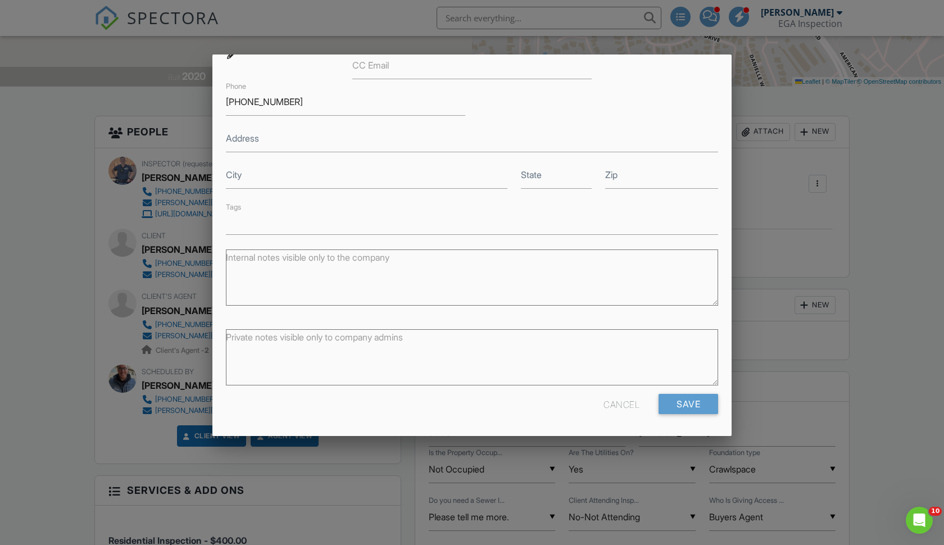
scroll to position [178, 0]
click at [681, 401] on input "Save" at bounding box center [689, 405] width 60 height 20
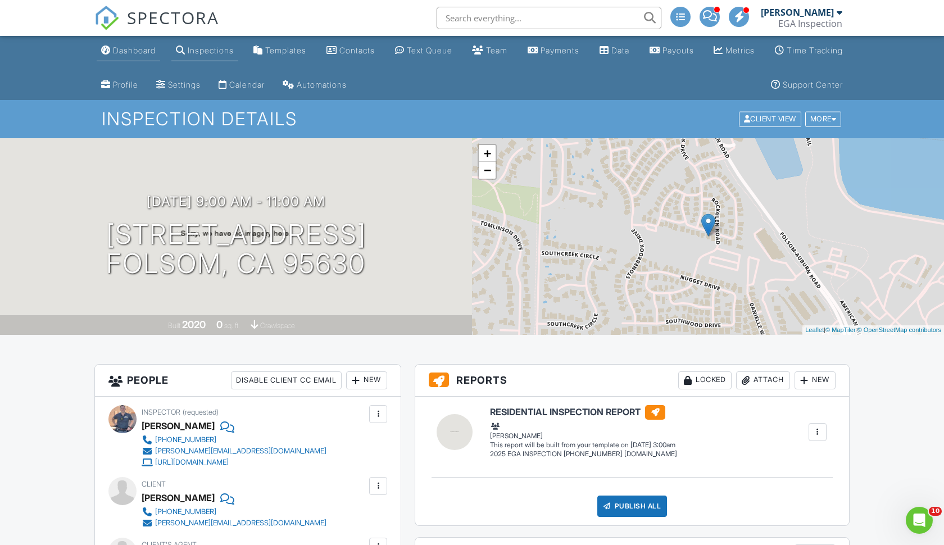
click at [126, 56] on link "Dashboard" at bounding box center [129, 50] width 64 height 21
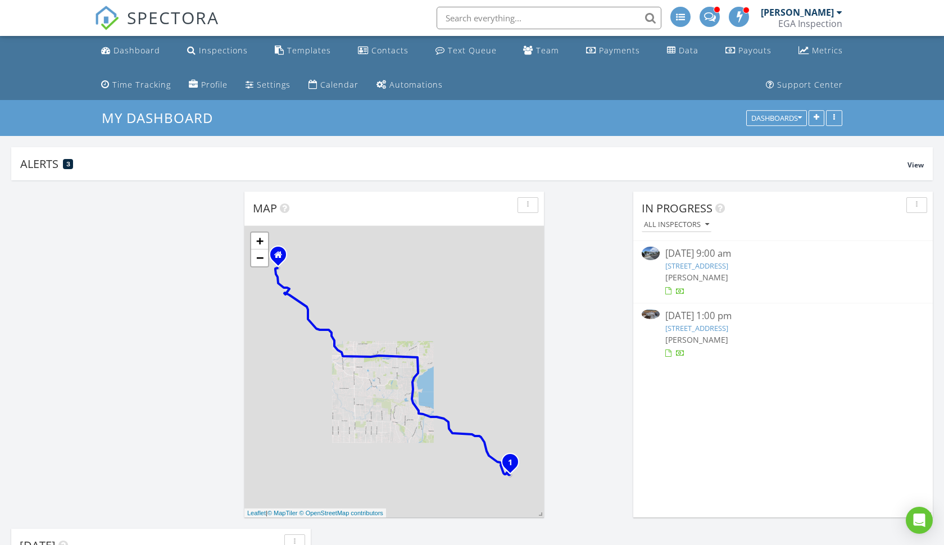
scroll to position [11, 0]
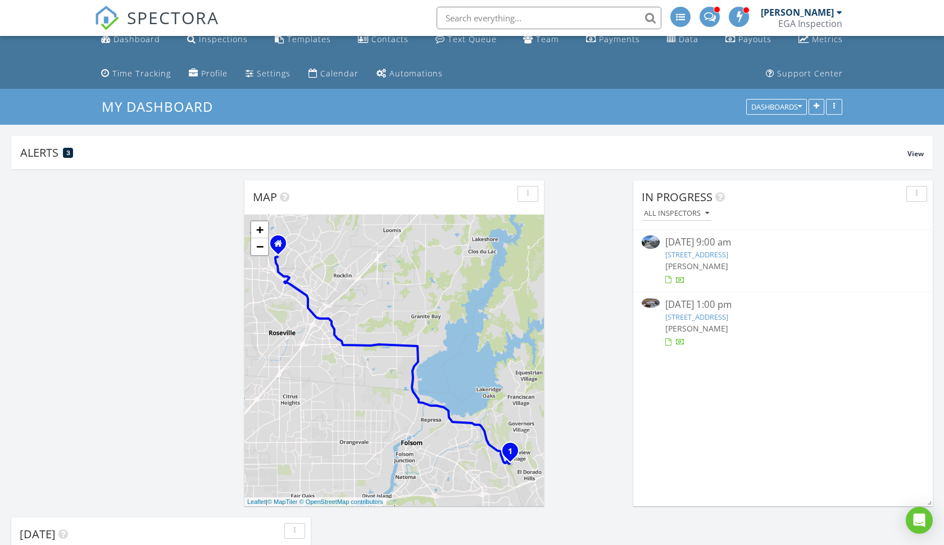
click at [707, 318] on link "1232 Havenwood Wy, Wheatland, CA 95692" at bounding box center [697, 317] width 63 height 10
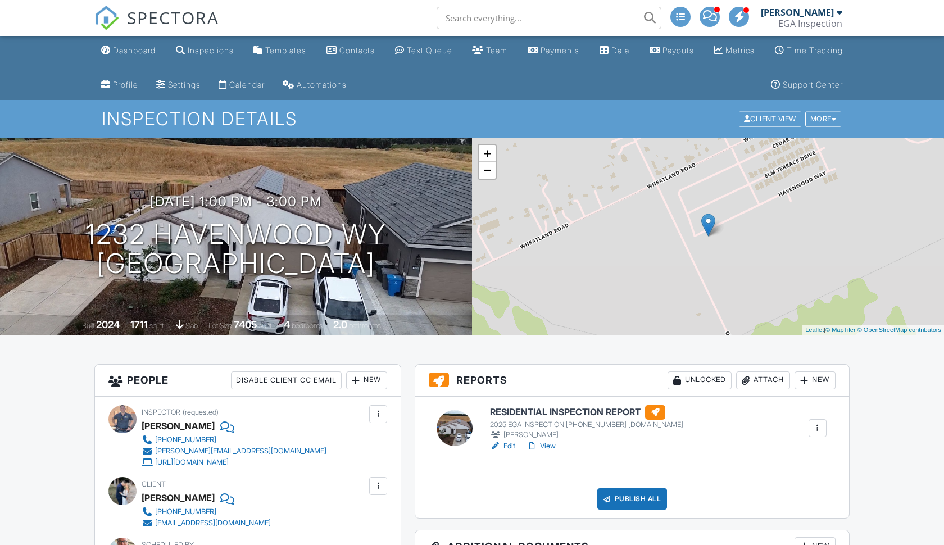
click at [548, 429] on div at bounding box center [472, 272] width 944 height 545
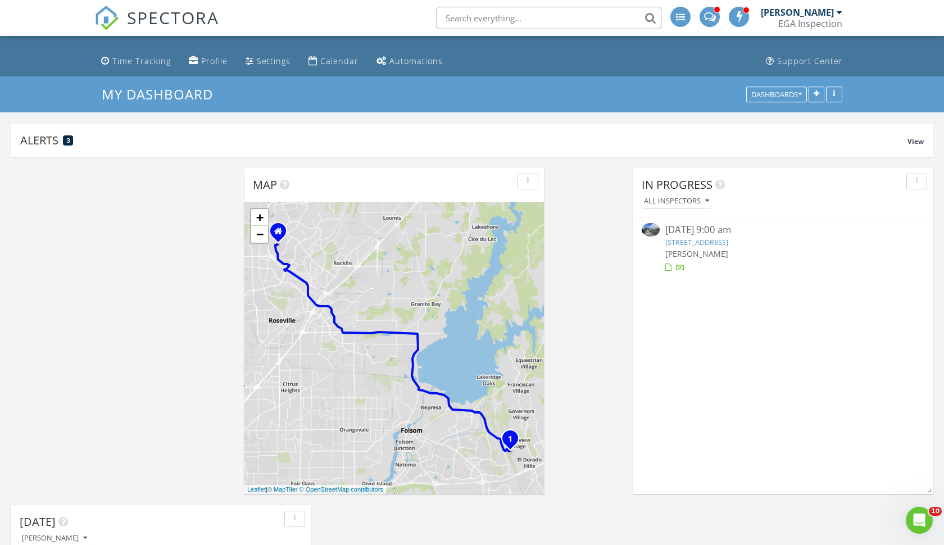
scroll to position [29, 0]
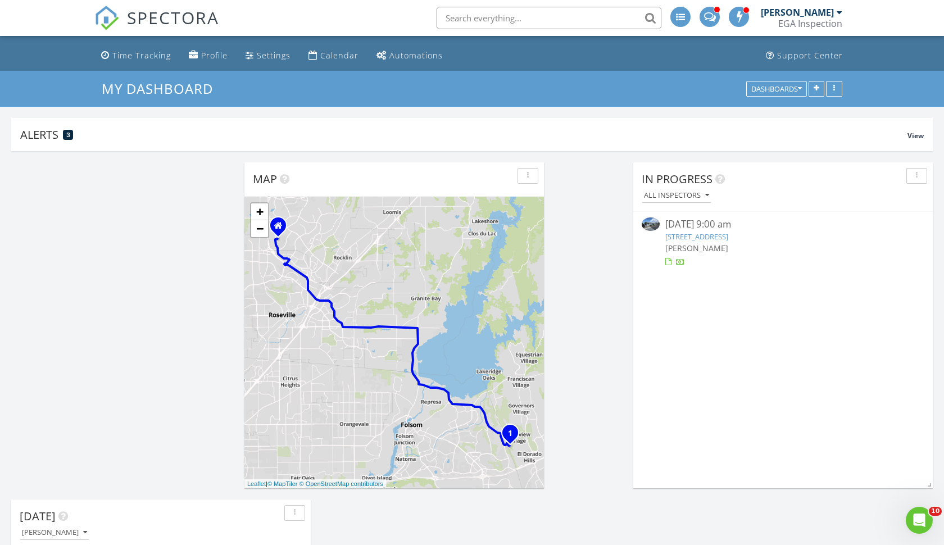
click at [678, 236] on link "[STREET_ADDRESS]" at bounding box center [697, 237] width 63 height 10
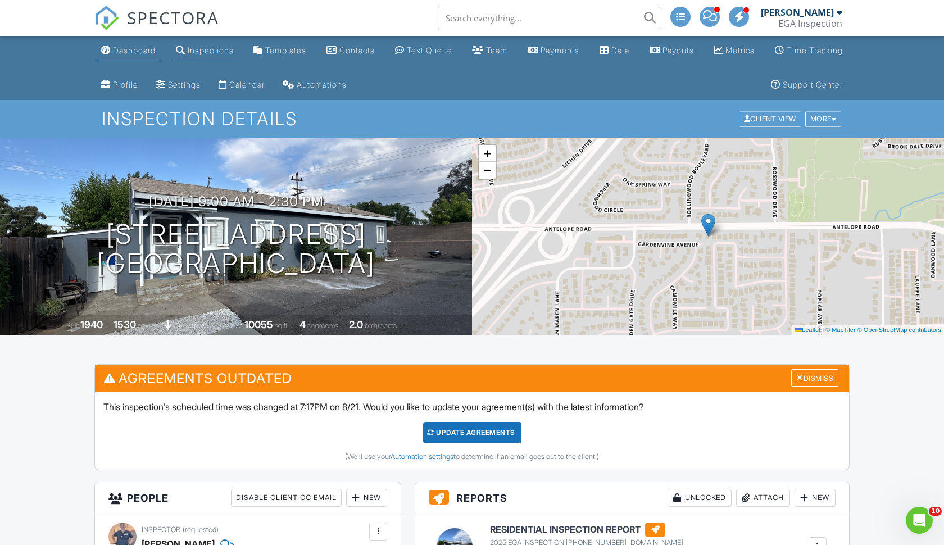
click at [126, 45] on link "Dashboard" at bounding box center [129, 50] width 64 height 21
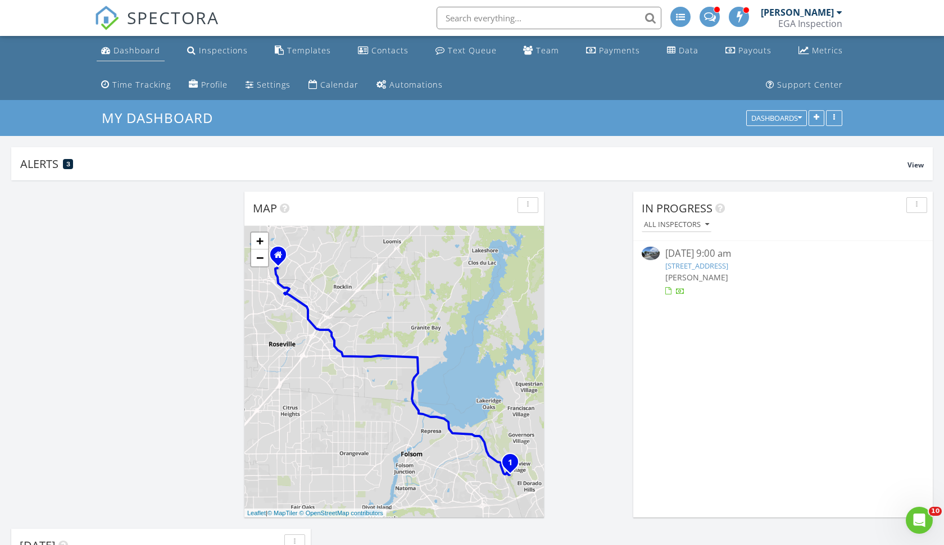
click at [132, 55] on div "Dashboard" at bounding box center [137, 50] width 47 height 11
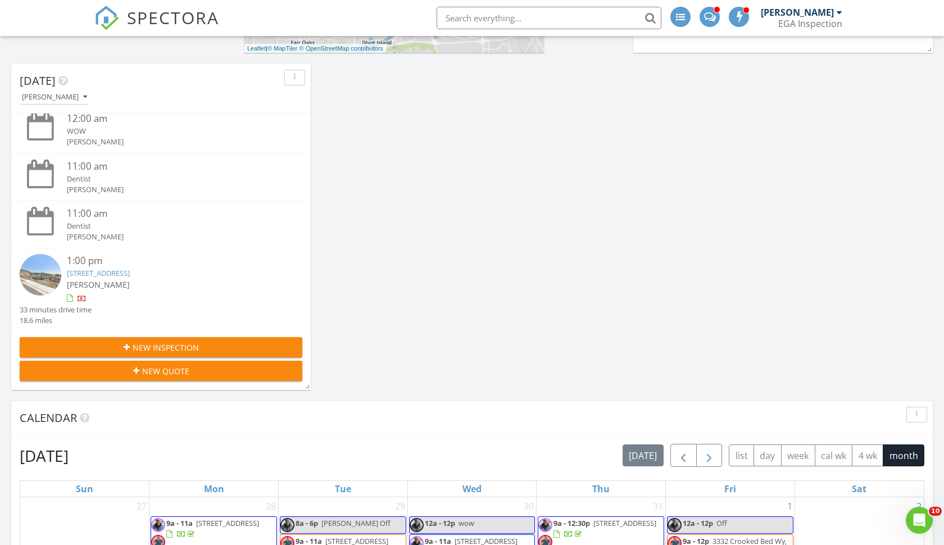
click at [704, 456] on span "button" at bounding box center [709, 455] width 13 height 13
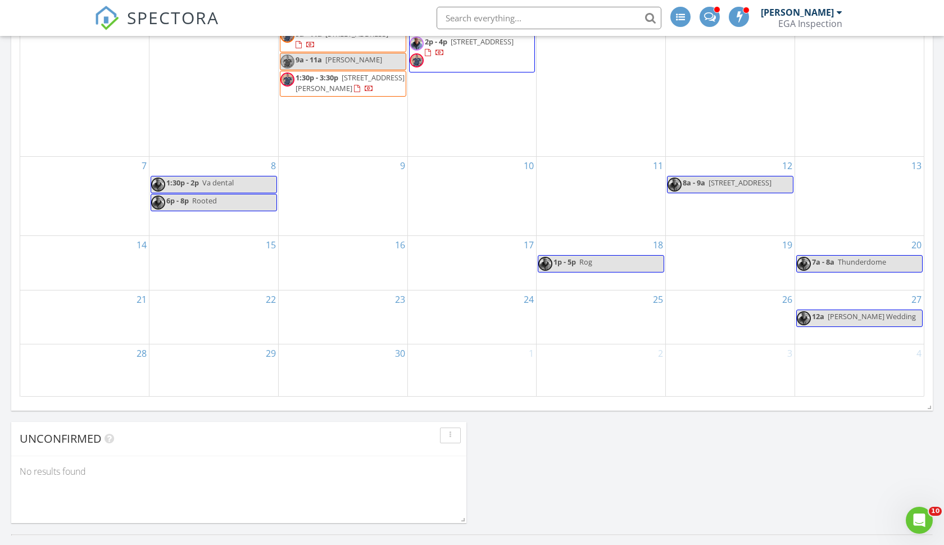
scroll to position [1004, 0]
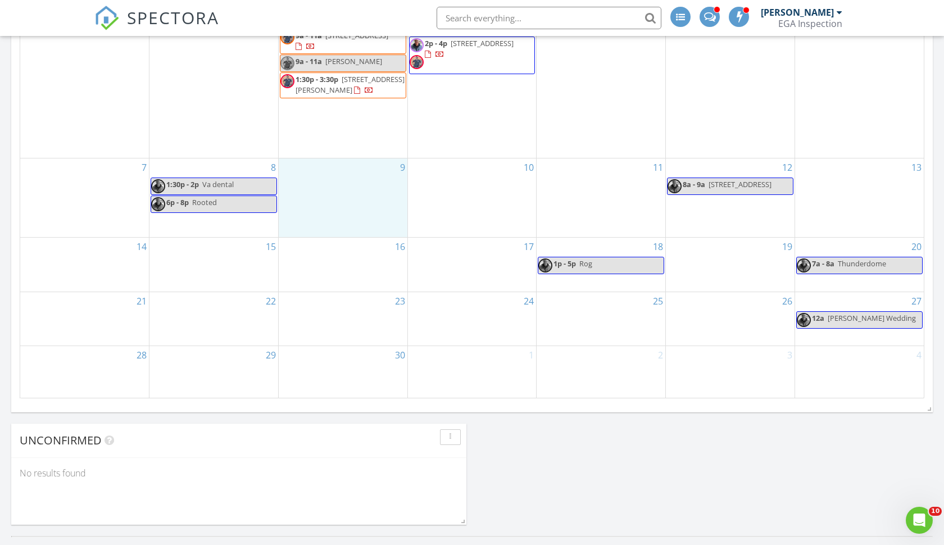
click at [324, 159] on div "9" at bounding box center [343, 198] width 129 height 79
click at [343, 99] on link "Inspection" at bounding box center [342, 98] width 58 height 18
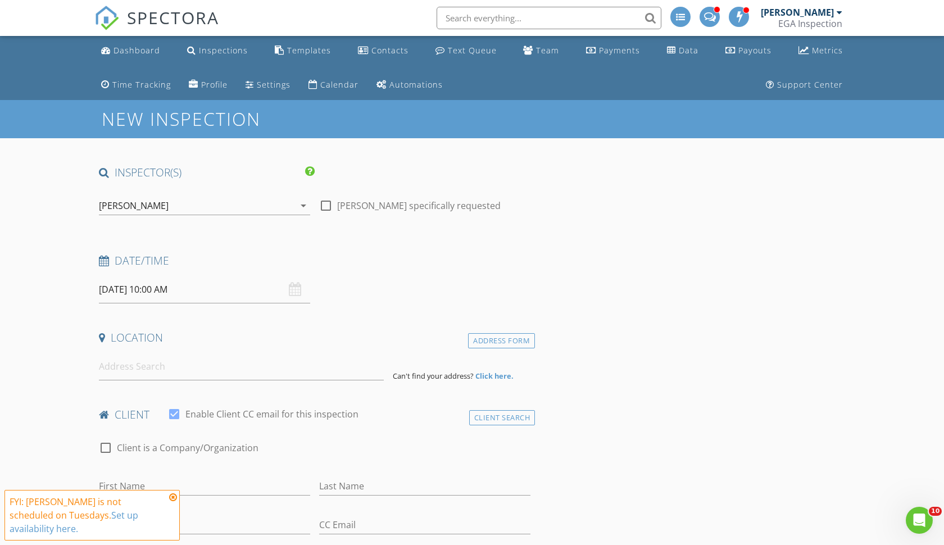
click at [274, 210] on div "[PERSON_NAME]" at bounding box center [197, 206] width 196 height 18
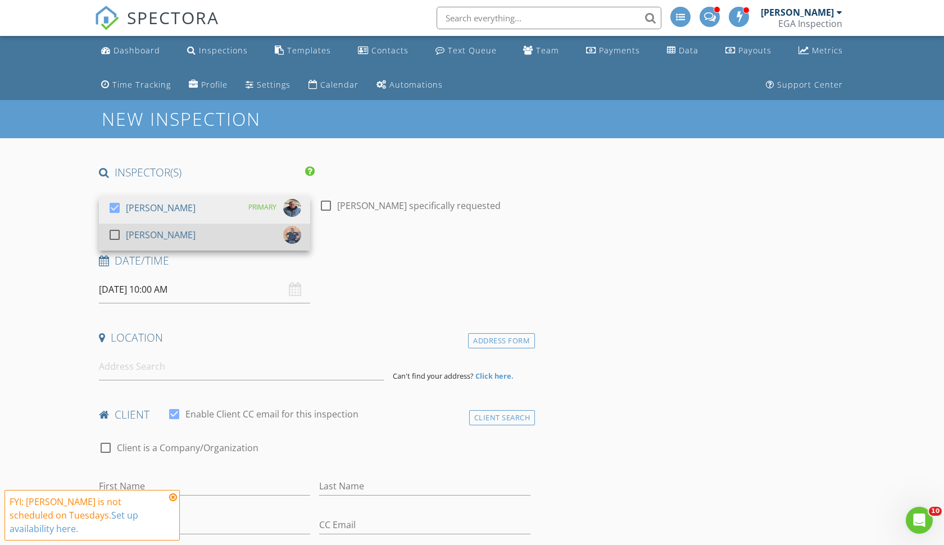
click at [193, 233] on div "check_box_outline_blank [PERSON_NAME]" at bounding box center [204, 237] width 193 height 22
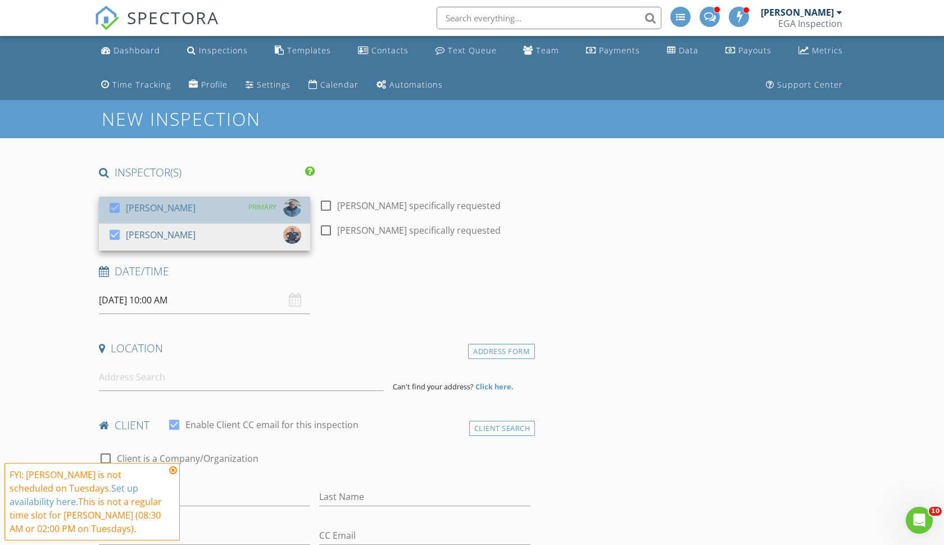
click at [201, 215] on div "check_box [PERSON_NAME] PRIMARY" at bounding box center [204, 210] width 193 height 22
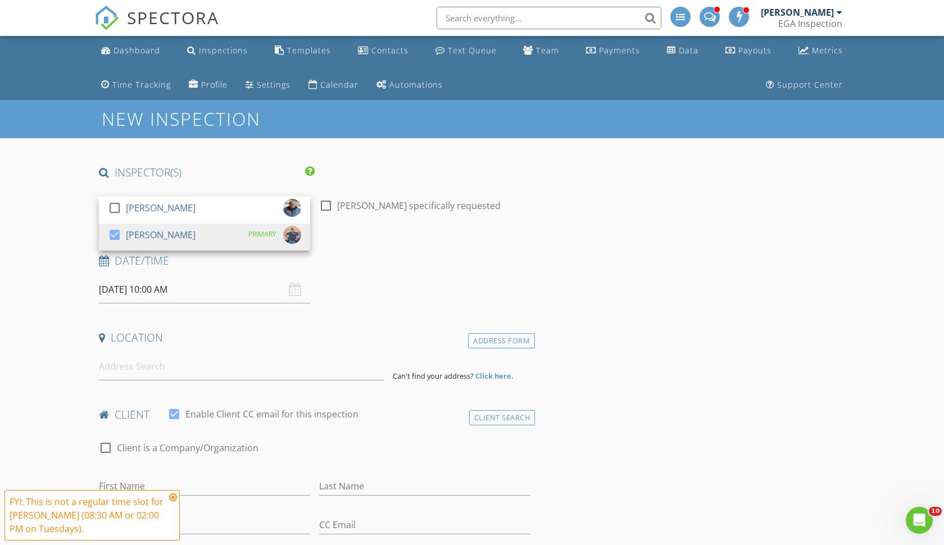
click at [327, 209] on div at bounding box center [325, 205] width 19 height 19
checkbox input "true"
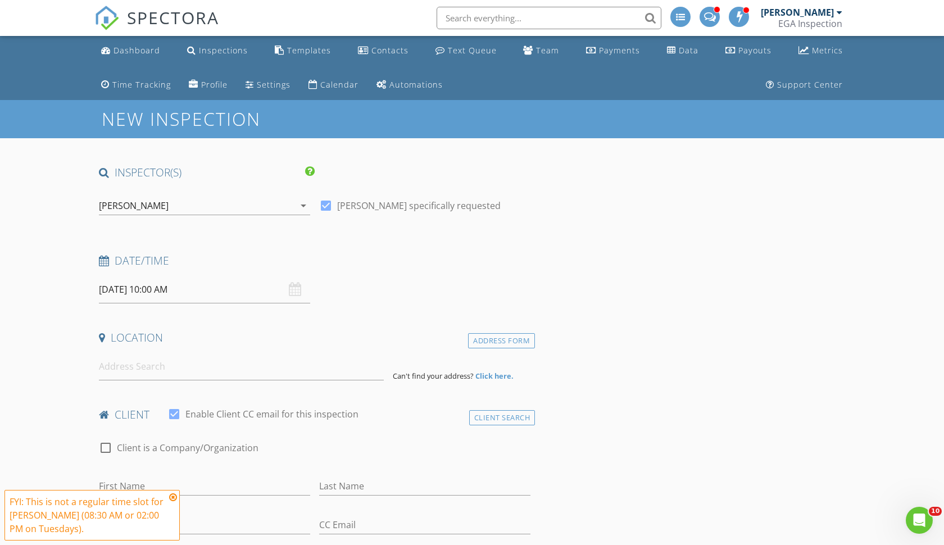
click at [165, 284] on input "[DATE] 10:00 AM" at bounding box center [204, 290] width 211 height 28
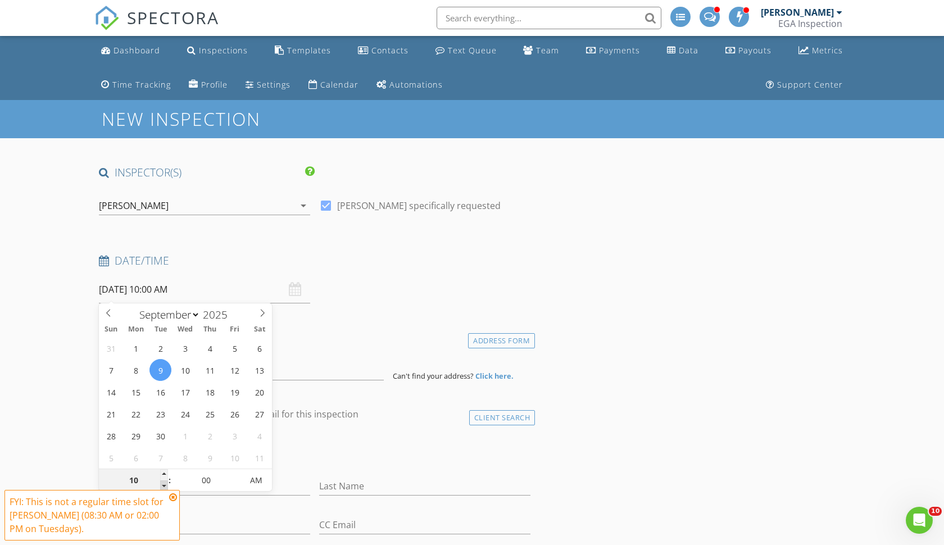
type input "09"
type input "[DATE] 9:00 AM"
click at [165, 488] on span at bounding box center [164, 486] width 8 height 11
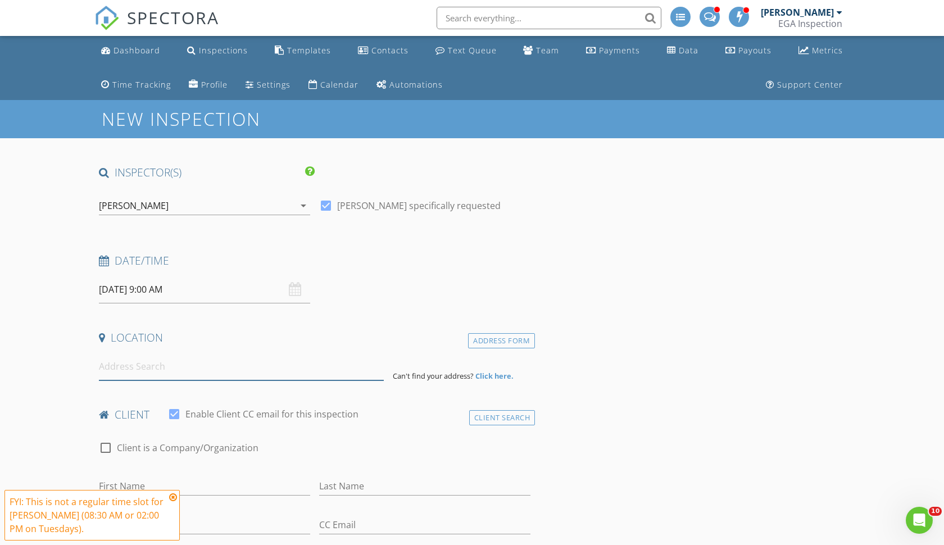
click at [117, 370] on input at bounding box center [241, 367] width 285 height 28
click at [135, 375] on input at bounding box center [241, 367] width 285 height 28
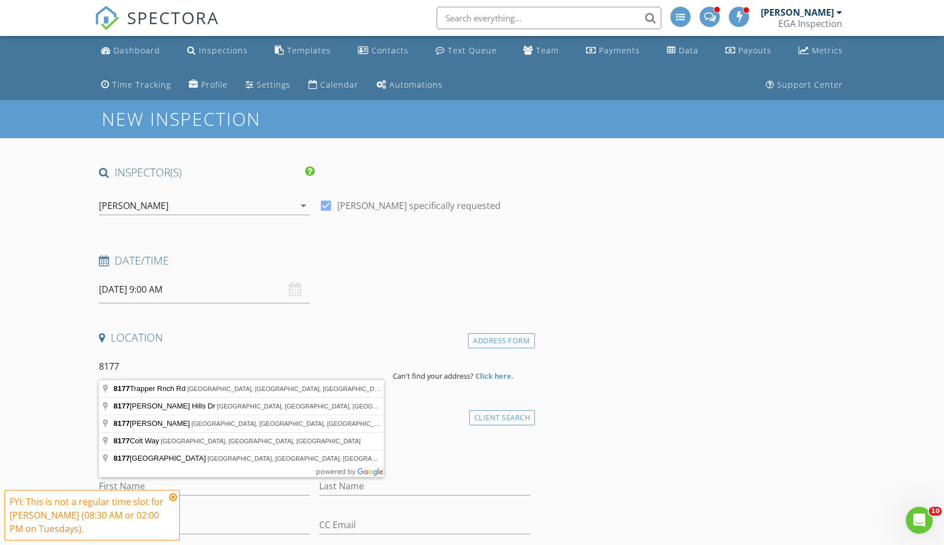
click at [147, 371] on input "8177" at bounding box center [241, 367] width 285 height 28
type input "8177 Maisy Way, Elk Grove, CA, USA"
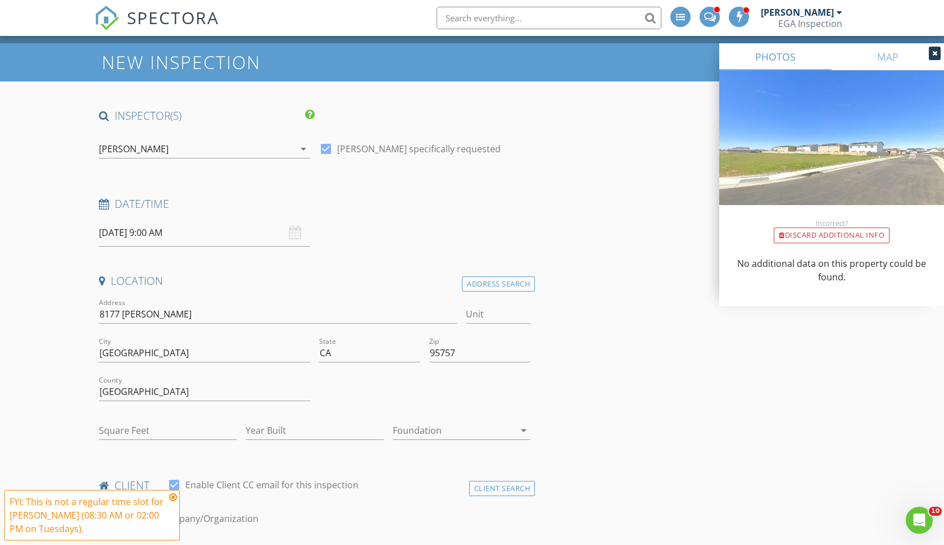
scroll to position [66, 0]
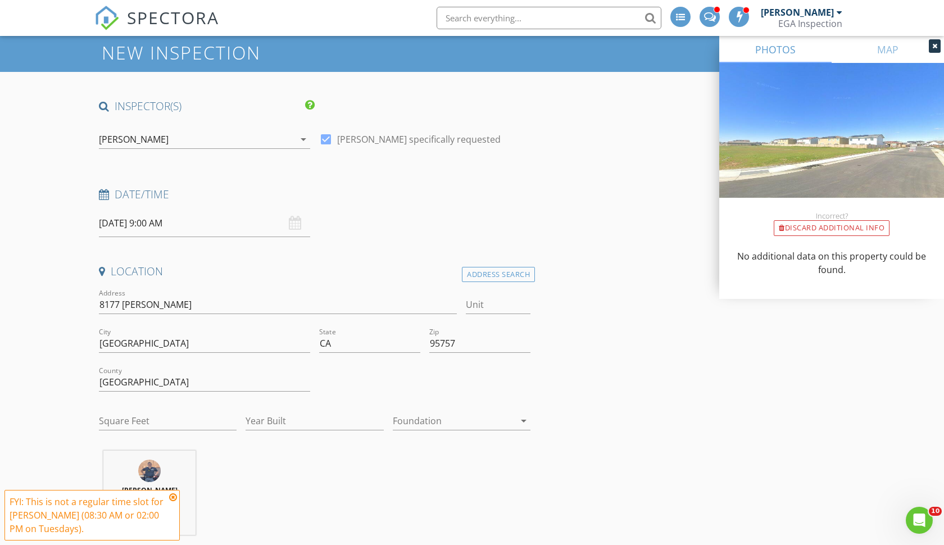
click at [415, 421] on div at bounding box center [454, 421] width 122 height 18
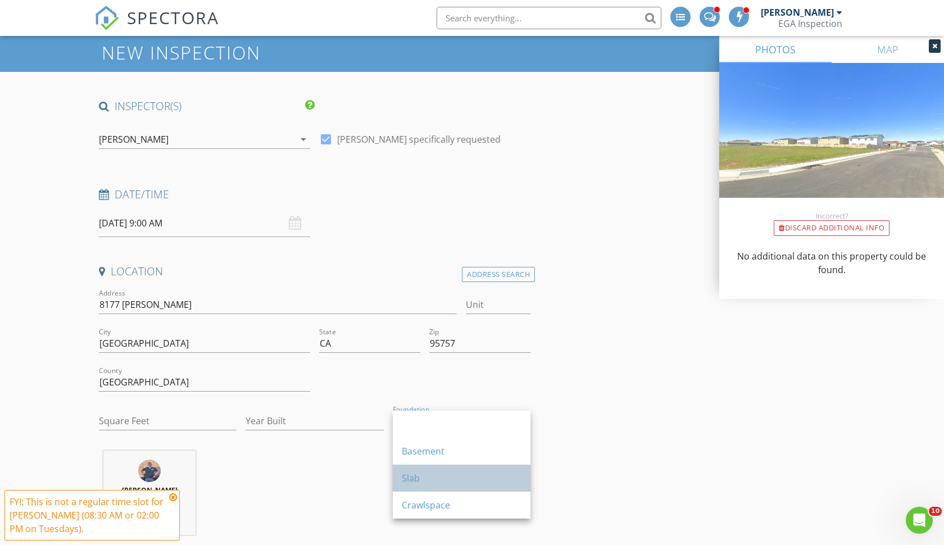
click at [412, 476] on div "Slab" at bounding box center [462, 478] width 120 height 13
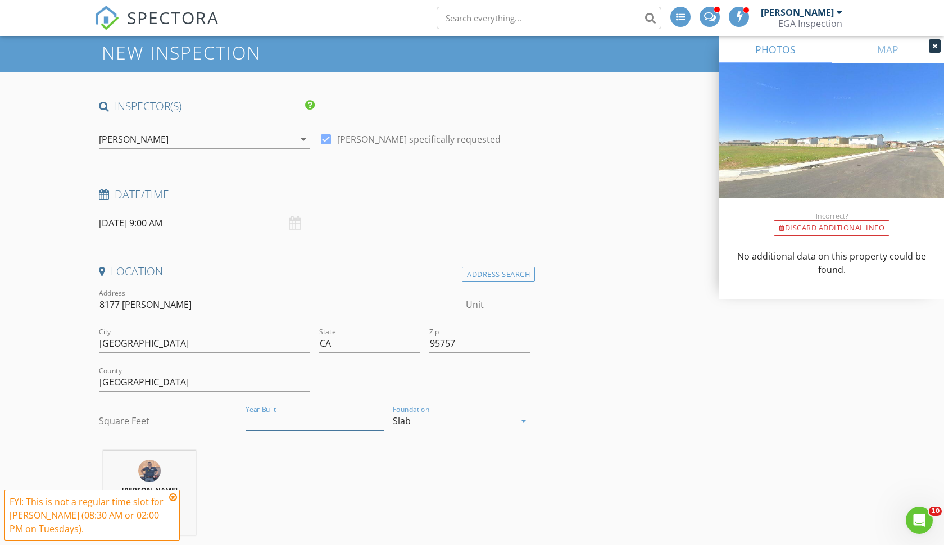
click at [289, 426] on input "Year Built" at bounding box center [315, 421] width 138 height 19
type input "3"
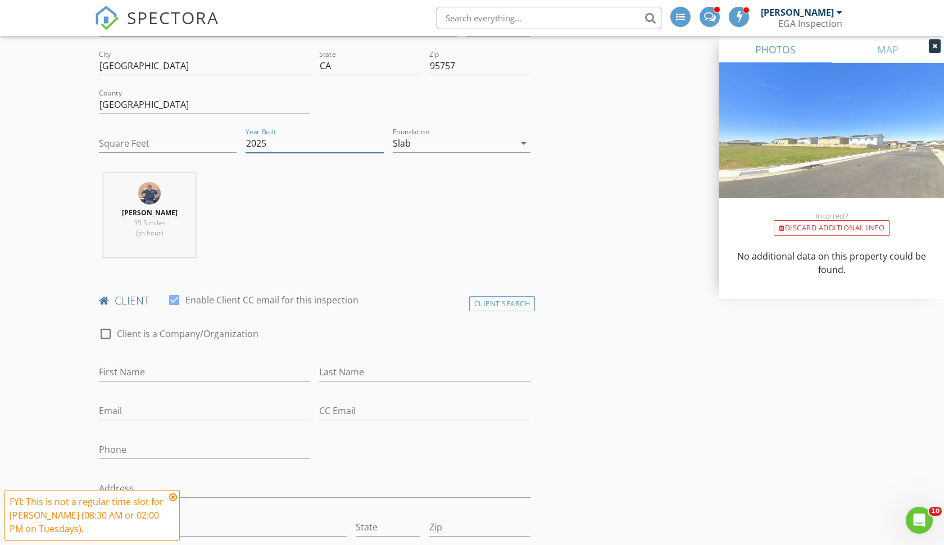
scroll to position [358, 0]
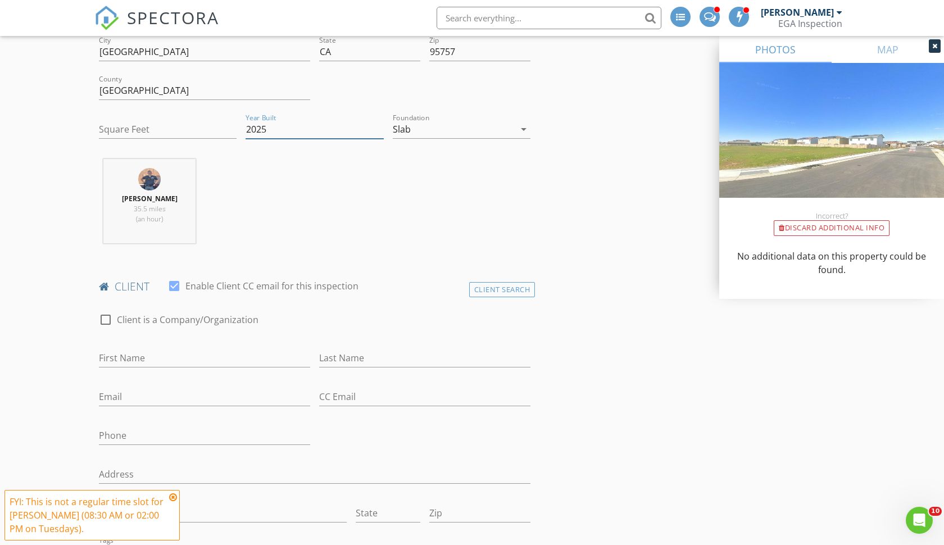
type input "2025"
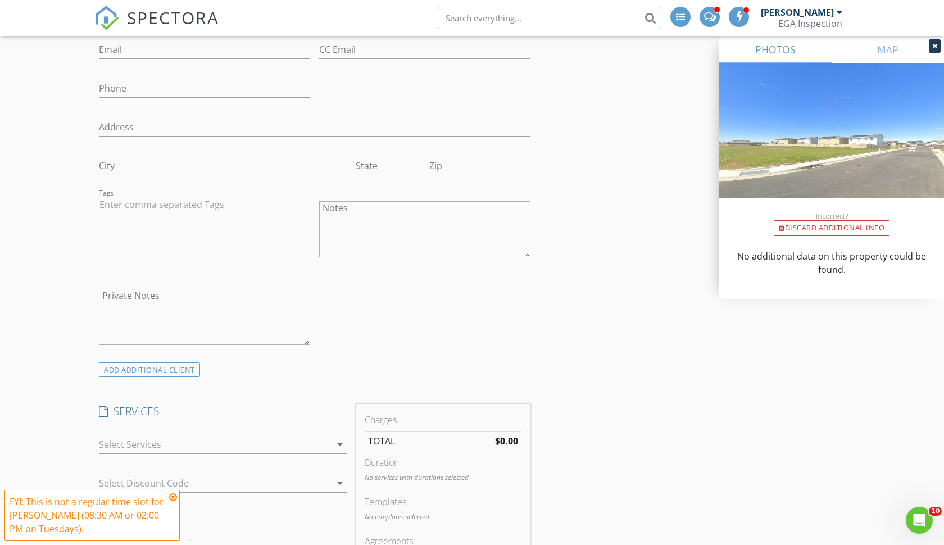
scroll to position [710, 0]
click at [173, 495] on icon at bounding box center [173, 497] width 8 height 9
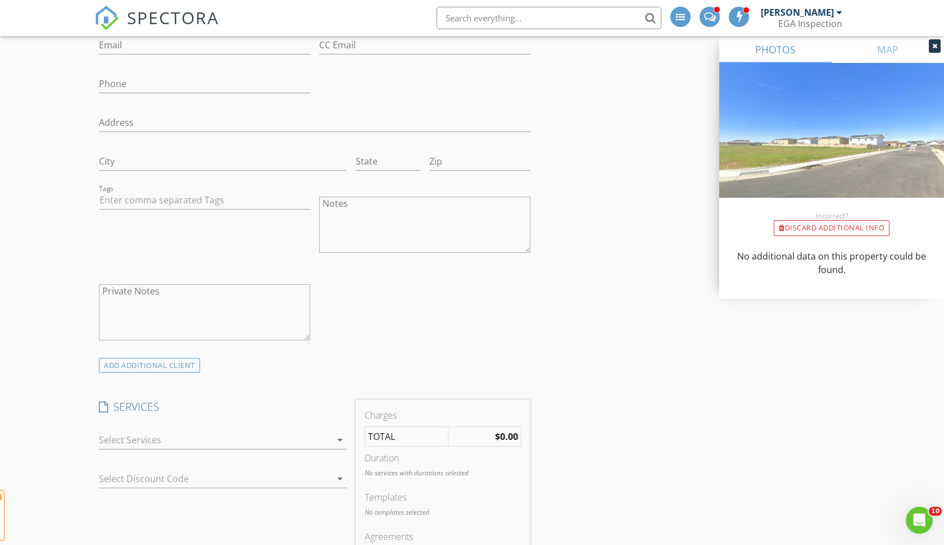
click at [170, 442] on div at bounding box center [215, 440] width 232 height 18
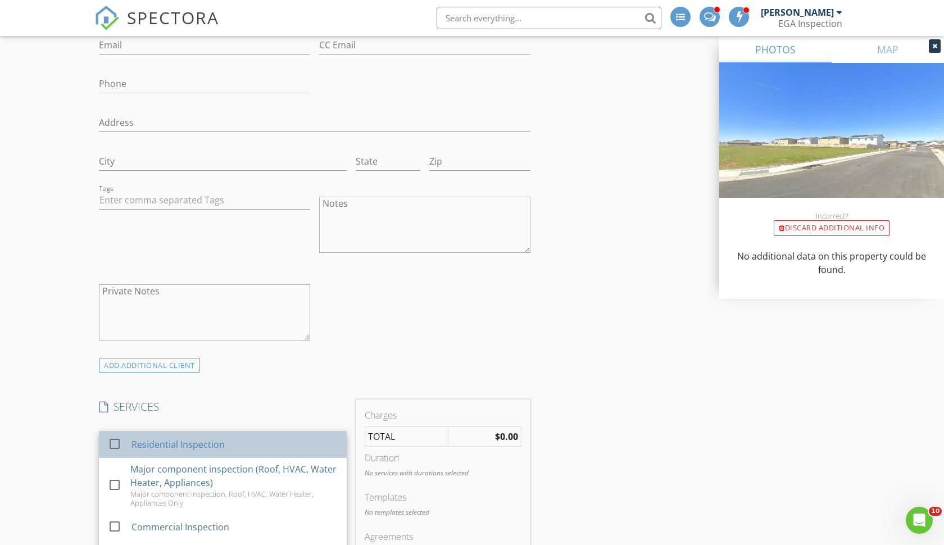
click at [153, 441] on div "Residential Inspection" at bounding box center [178, 444] width 93 height 13
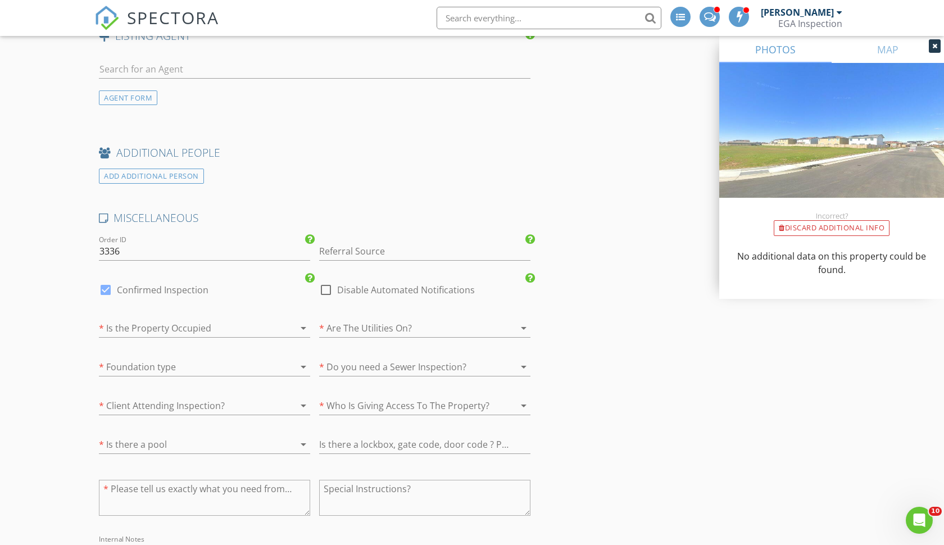
scroll to position [1698, 0]
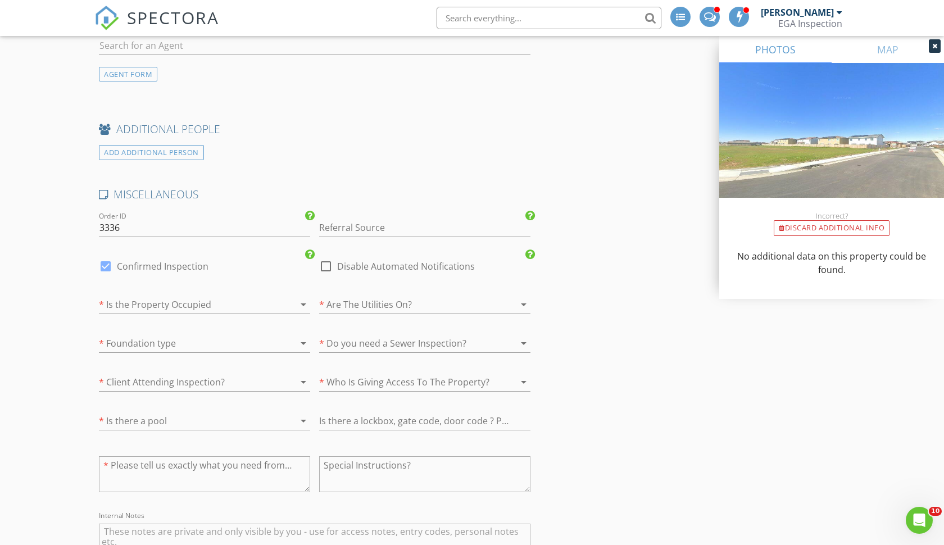
click at [384, 296] on div at bounding box center [409, 305] width 180 height 18
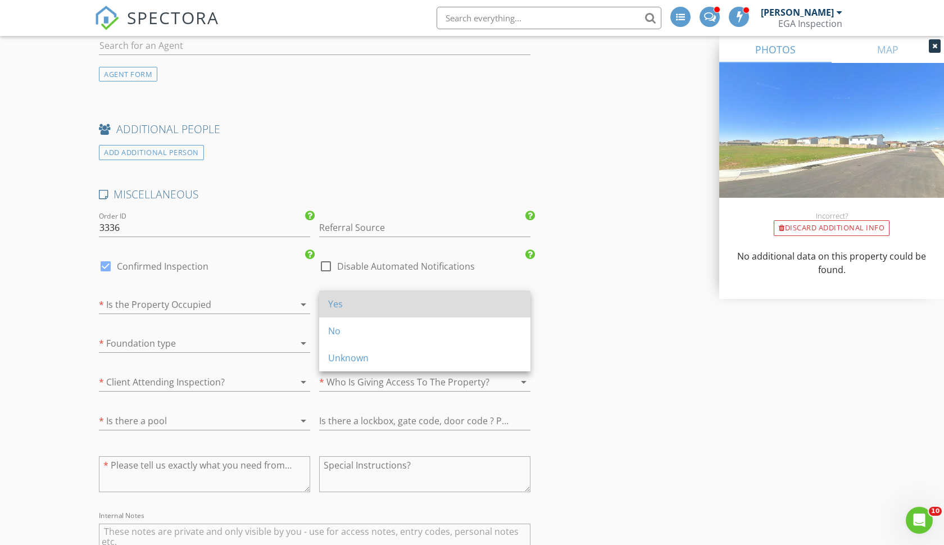
click at [330, 300] on div "Yes" at bounding box center [424, 303] width 193 height 13
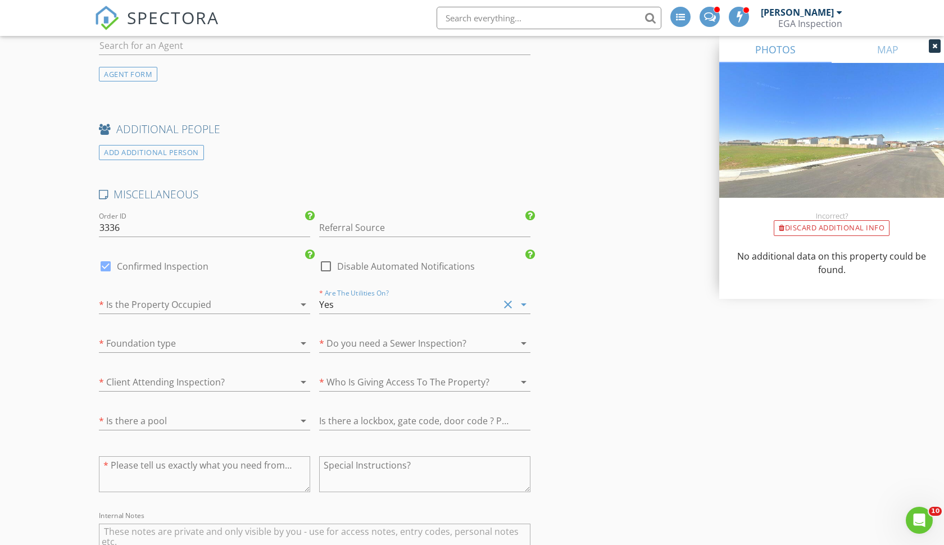
click at [199, 298] on div at bounding box center [189, 305] width 180 height 18
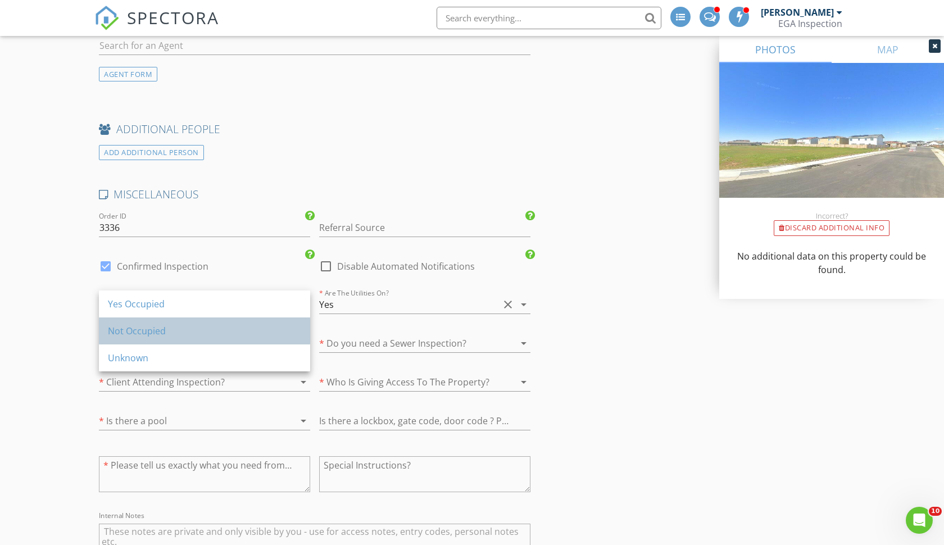
click at [165, 325] on div "Not Occupied" at bounding box center [204, 330] width 193 height 13
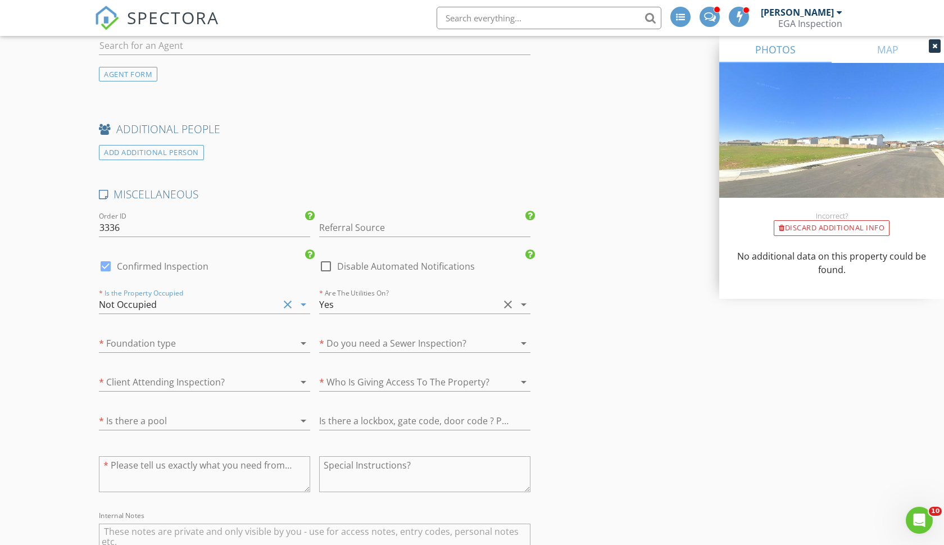
click at [348, 334] on div at bounding box center [409, 343] width 180 height 18
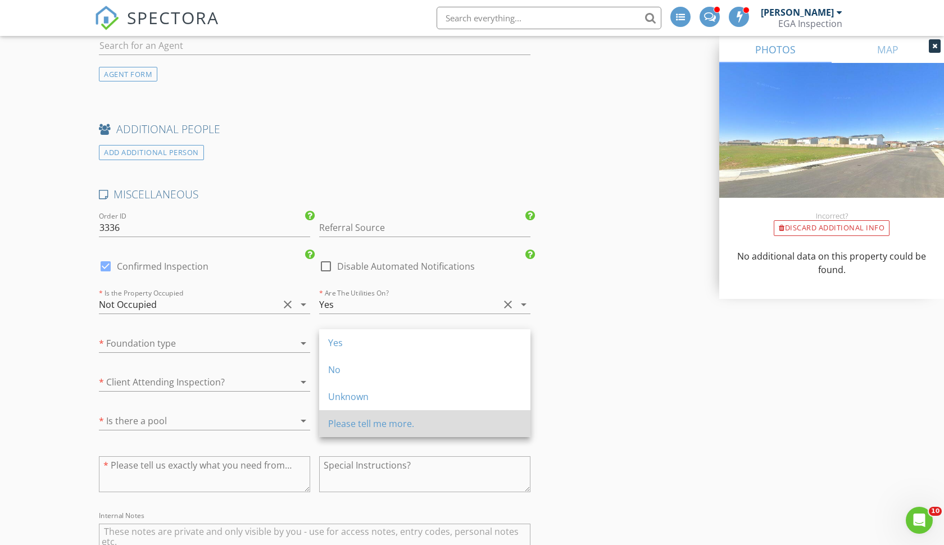
click at [332, 422] on div "Please tell me more." at bounding box center [424, 423] width 193 height 13
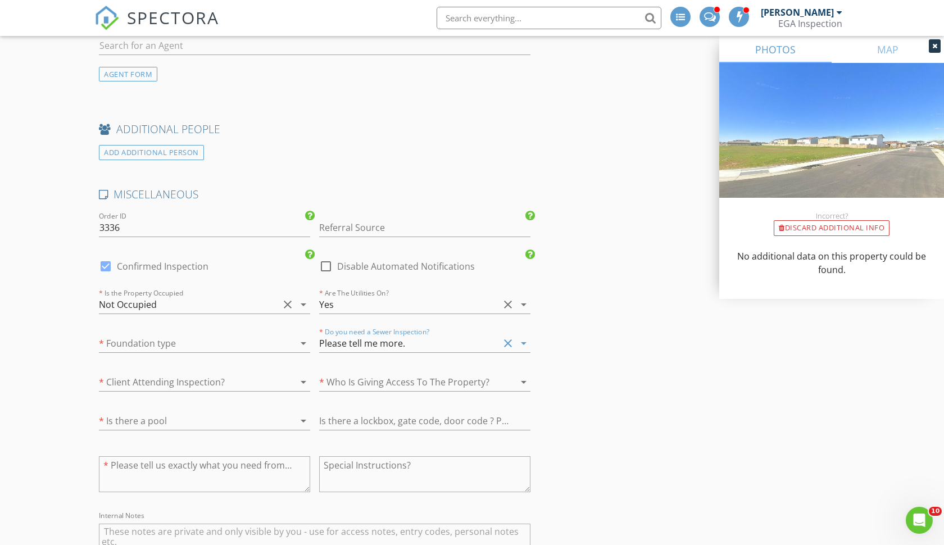
click at [166, 344] on div at bounding box center [189, 343] width 180 height 18
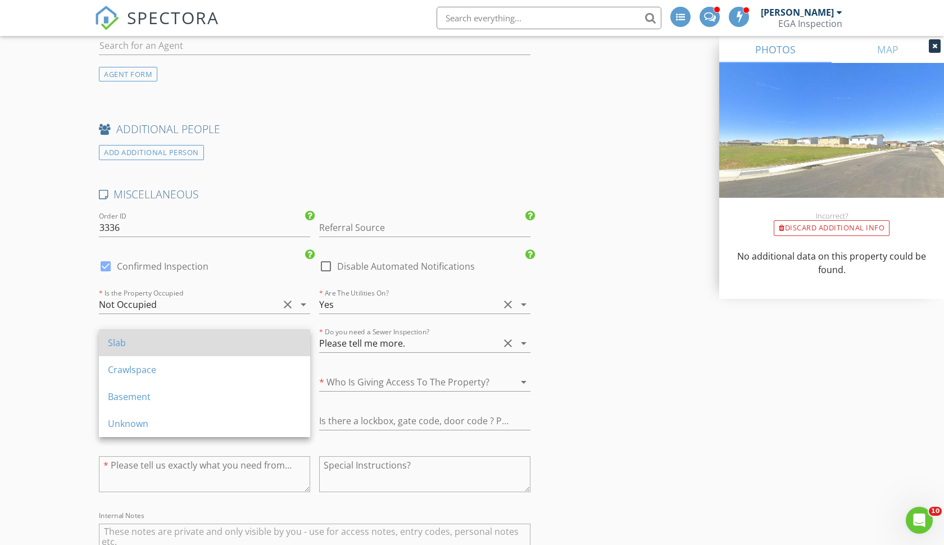
click at [135, 351] on div "Slab" at bounding box center [204, 342] width 193 height 27
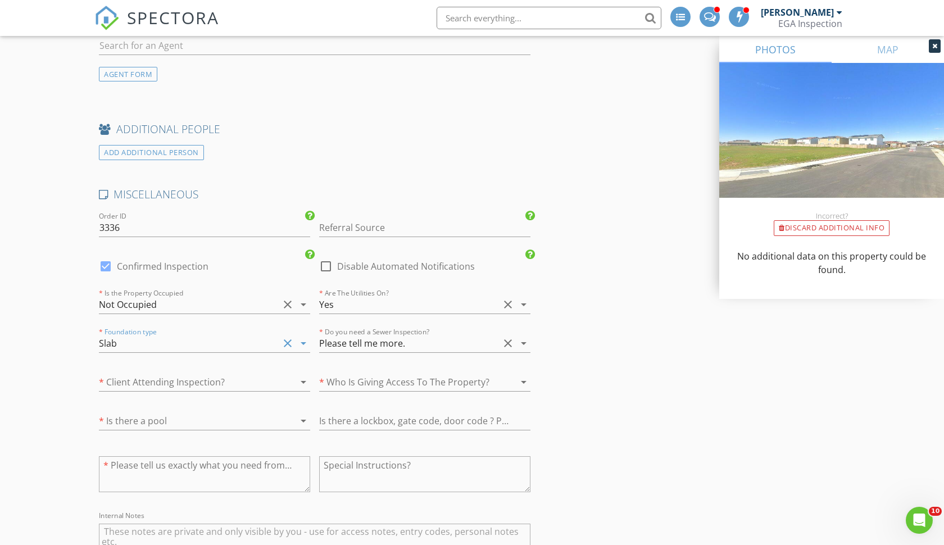
click at [130, 375] on div at bounding box center [189, 382] width 180 height 18
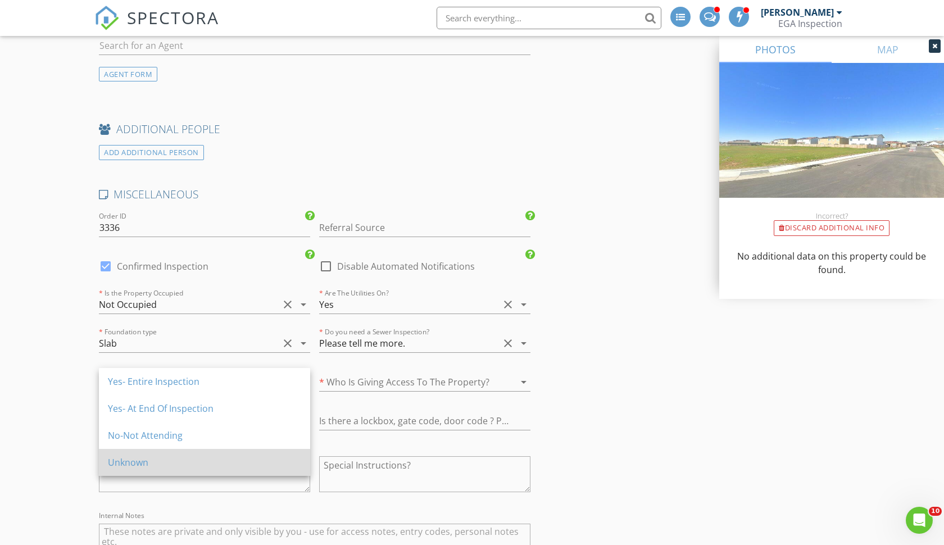
click at [119, 459] on div "Unknown" at bounding box center [204, 462] width 193 height 13
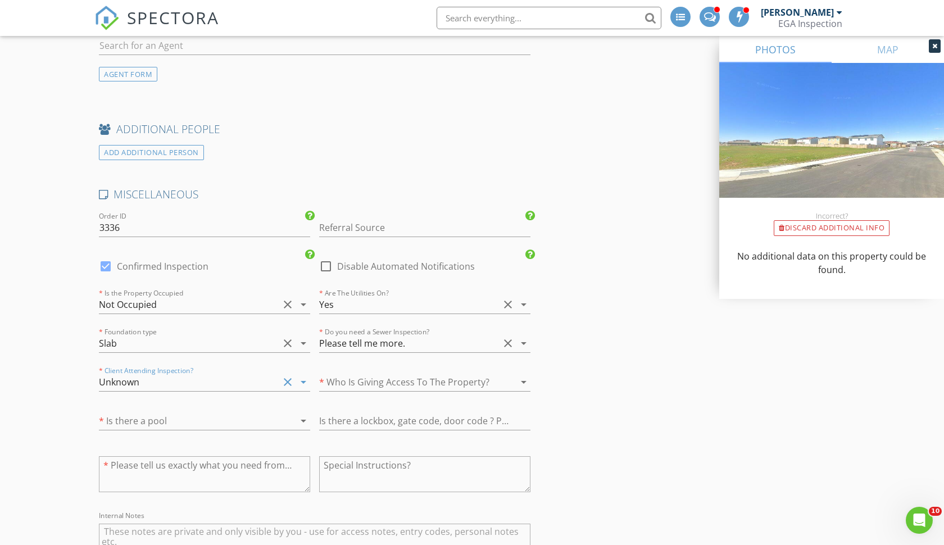
click at [368, 375] on div at bounding box center [409, 382] width 180 height 18
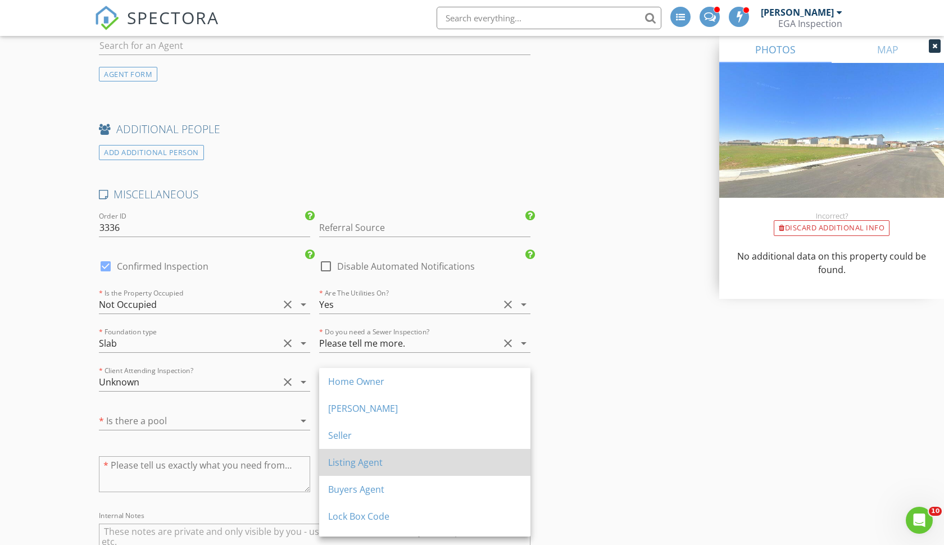
click at [343, 459] on div "Listing Agent" at bounding box center [424, 462] width 193 height 13
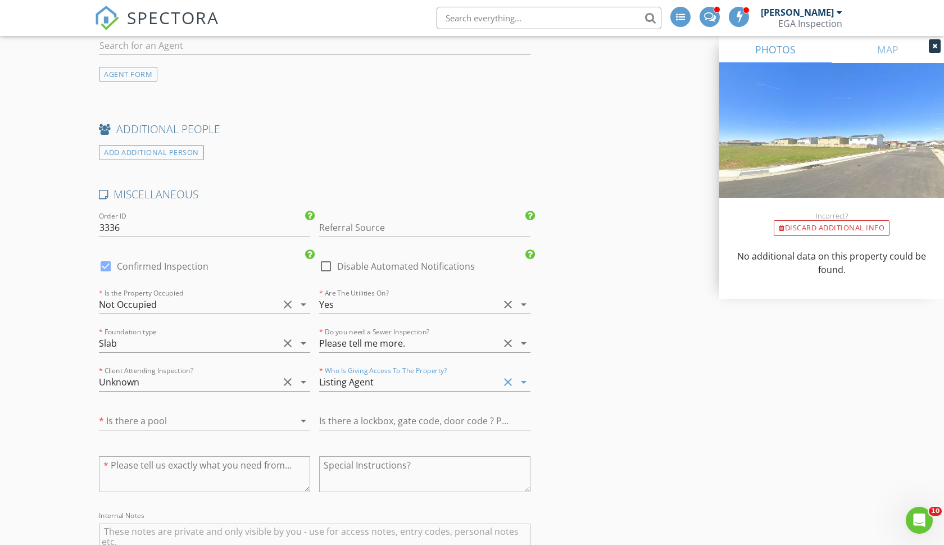
click at [112, 419] on div at bounding box center [189, 421] width 180 height 18
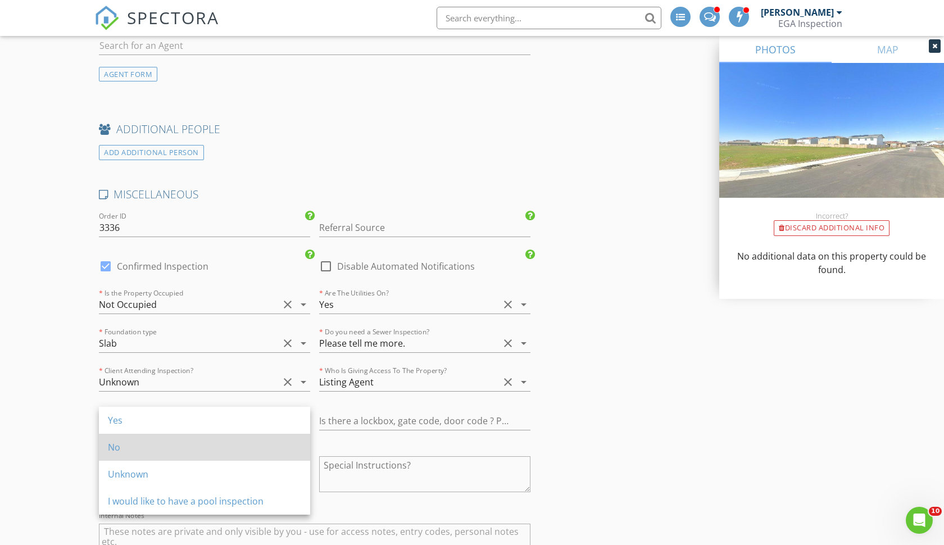
click at [111, 446] on div "No" at bounding box center [204, 447] width 193 height 13
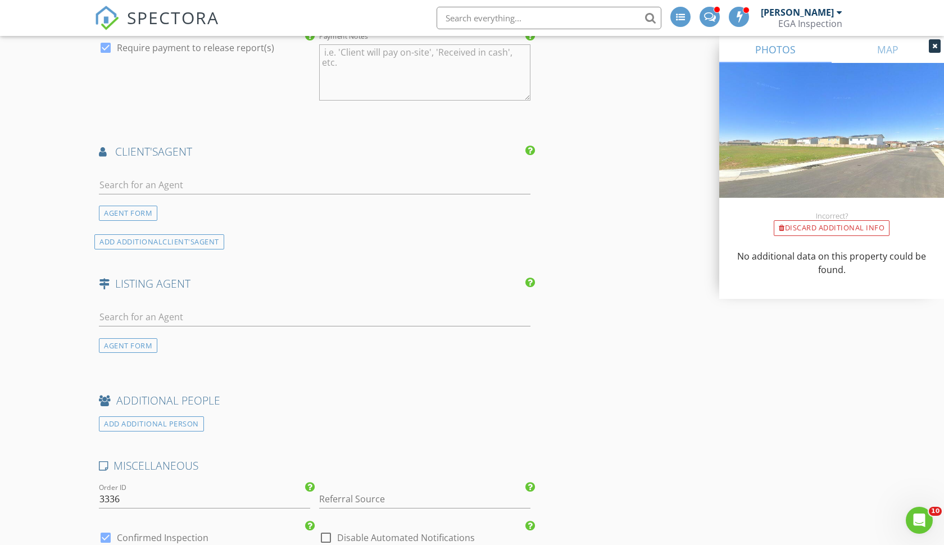
scroll to position [1565, 0]
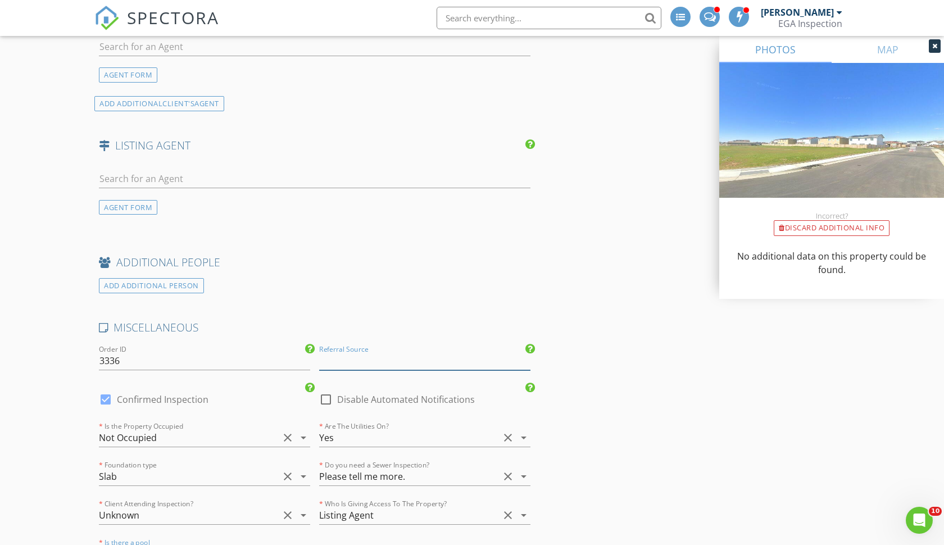
click at [336, 361] on input "Referral Source" at bounding box center [424, 361] width 211 height 19
type input "Builder"
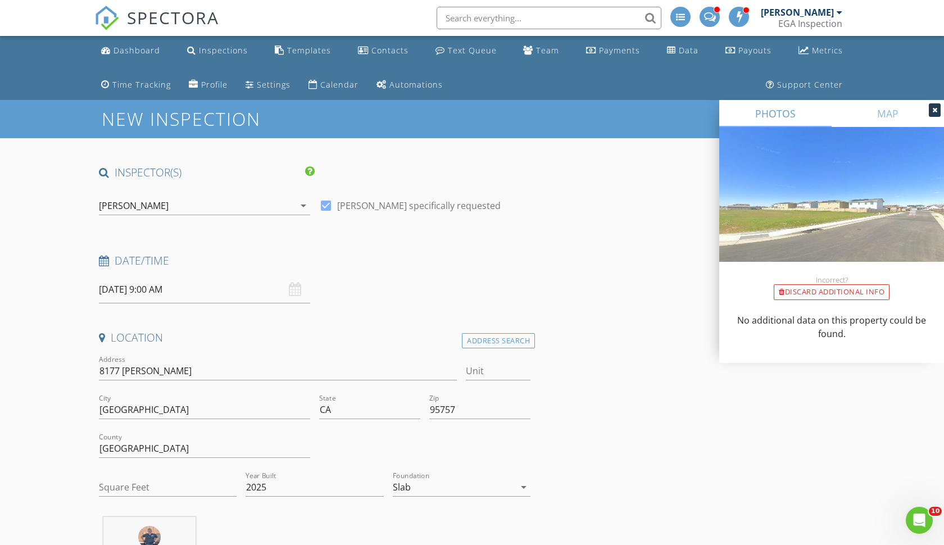
scroll to position [0, 0]
click at [138, 289] on input "09/09/2025 9:00 AM" at bounding box center [204, 290] width 211 height 28
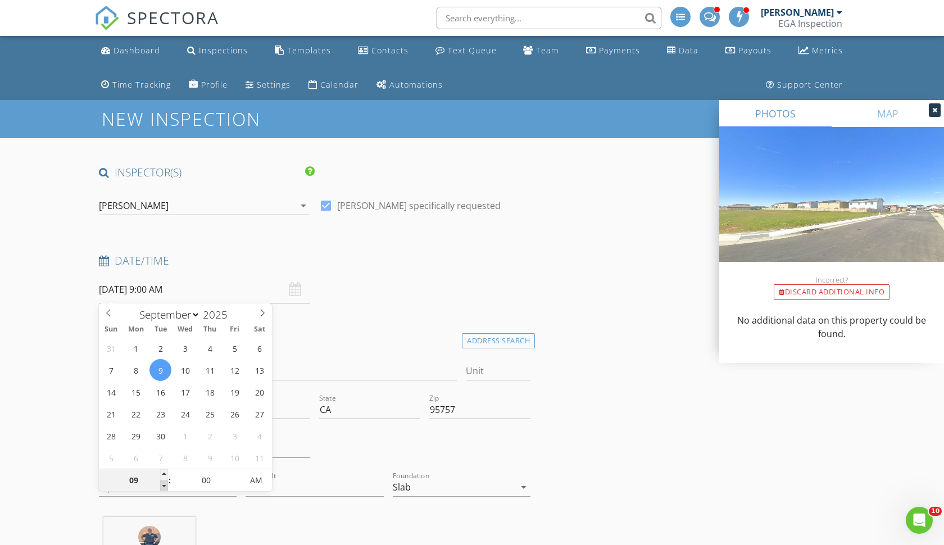
type input "08"
type input "09/09/2025 8:00 AM"
click at [162, 485] on span at bounding box center [164, 486] width 8 height 11
type input "05"
type input "09/09/2025 8:05 AM"
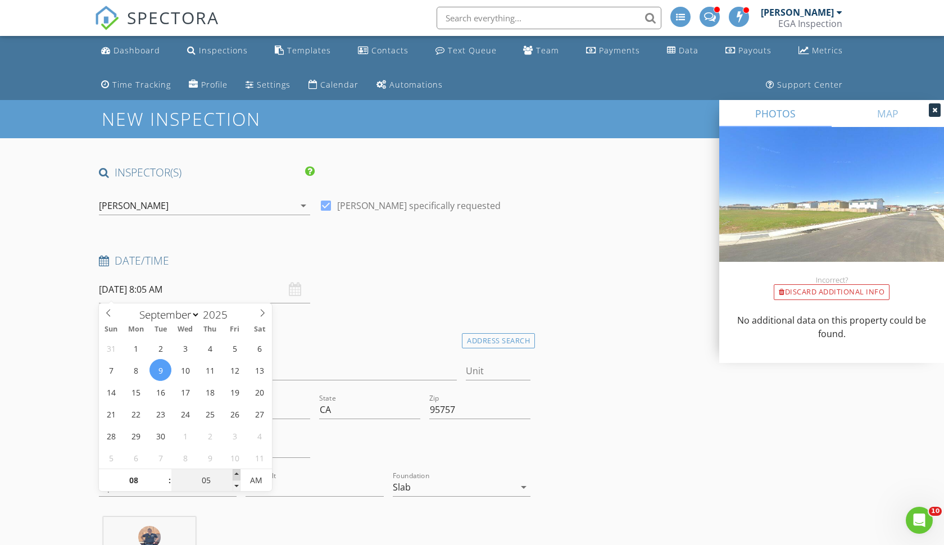
click at [237, 474] on span at bounding box center [237, 474] width 8 height 11
type input "10"
type input "09/09/2025 8:10 AM"
click at [237, 474] on span at bounding box center [237, 474] width 8 height 11
type input "15"
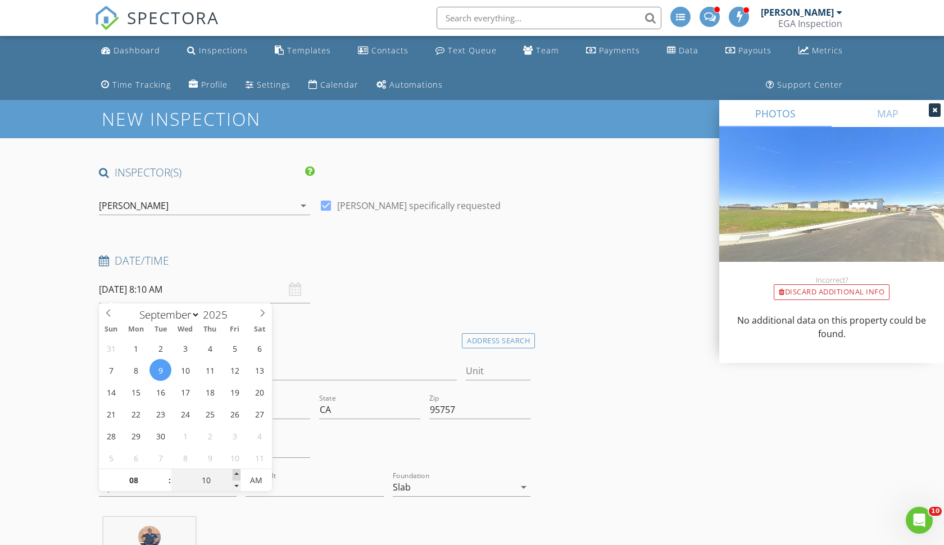
type input "09/09/2025 8:15 AM"
click at [237, 474] on span at bounding box center [237, 474] width 8 height 11
type input "20"
type input "09/09/2025 8:20 AM"
click at [237, 474] on span at bounding box center [237, 474] width 8 height 11
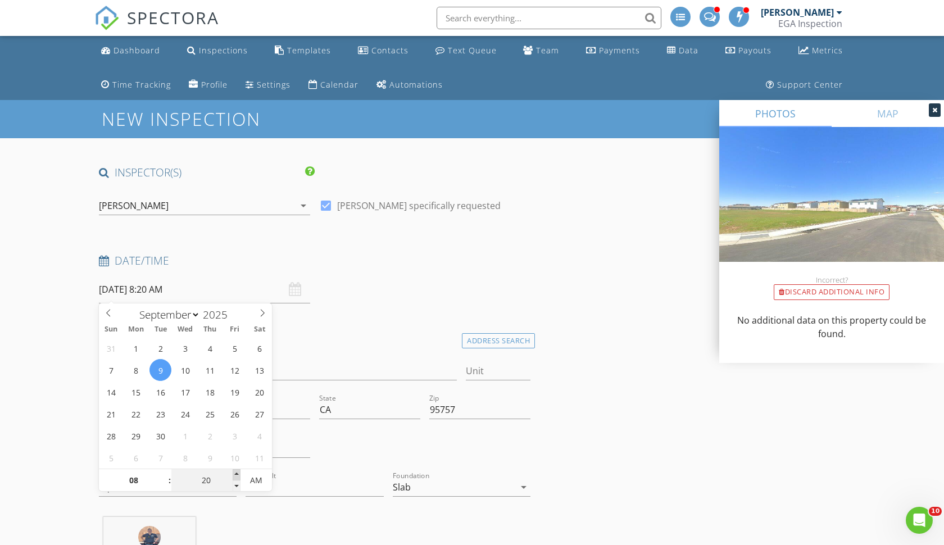
type input "25"
type input "09/09/2025 8:25 AM"
click at [237, 474] on span at bounding box center [237, 474] width 8 height 11
type input "30"
type input "[DATE] 8:30 AM"
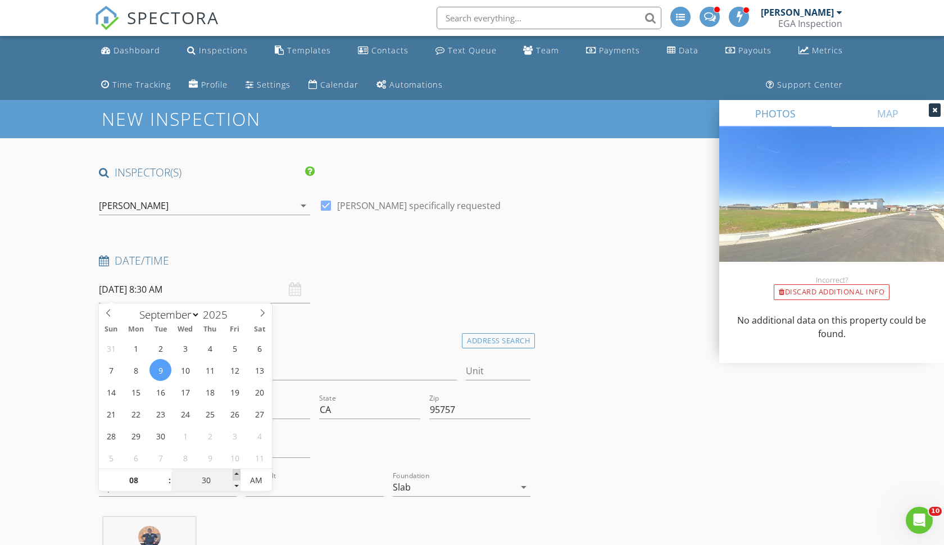
click at [237, 474] on span at bounding box center [237, 474] width 8 height 11
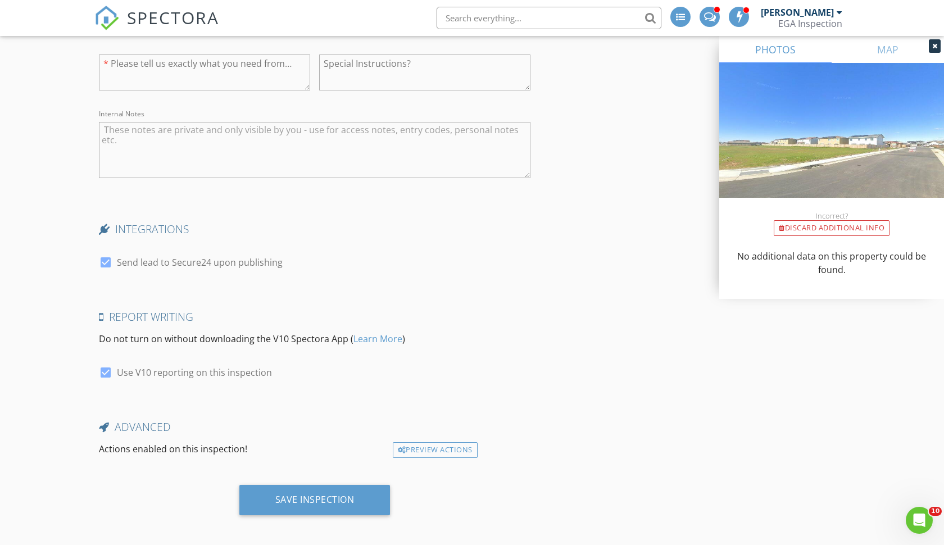
scroll to position [2099, 0]
click at [306, 495] on div "Save Inspection" at bounding box center [314, 500] width 79 height 11
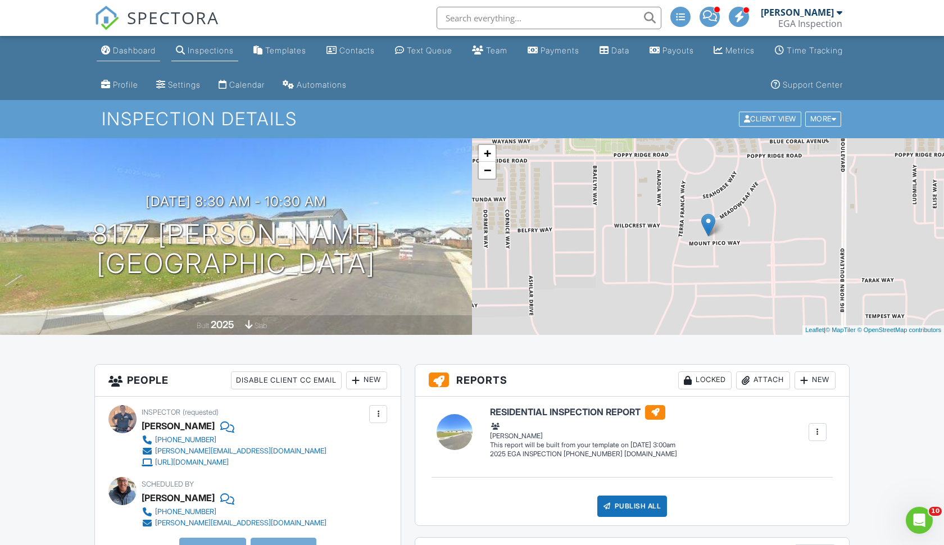
click at [133, 48] on div "Dashboard" at bounding box center [134, 51] width 43 height 10
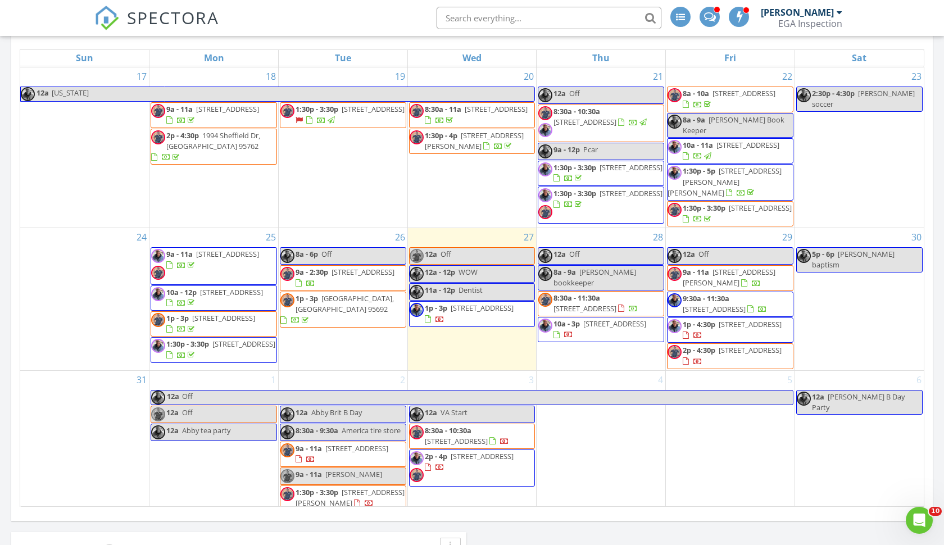
scroll to position [897, 0]
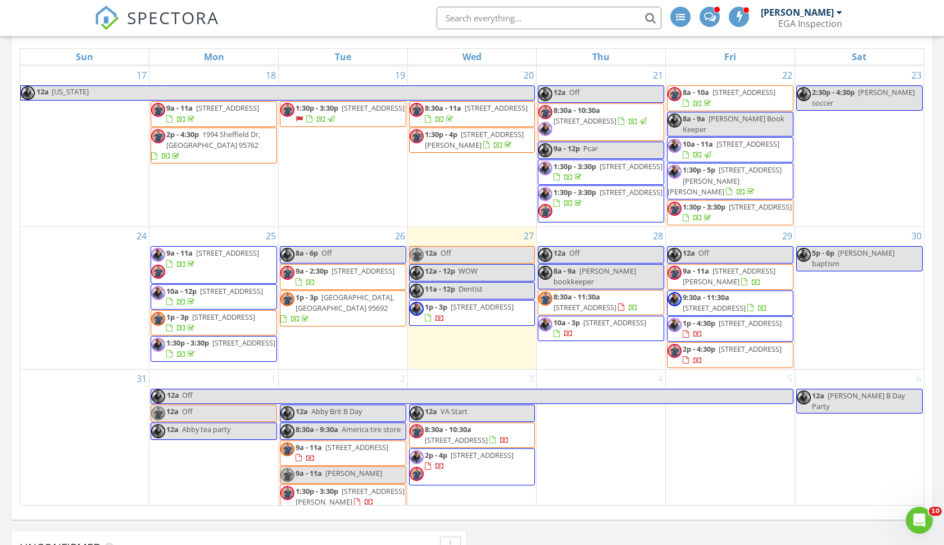
click at [334, 474] on span "9a - 11a [PERSON_NAME]" at bounding box center [331, 475] width 102 height 14
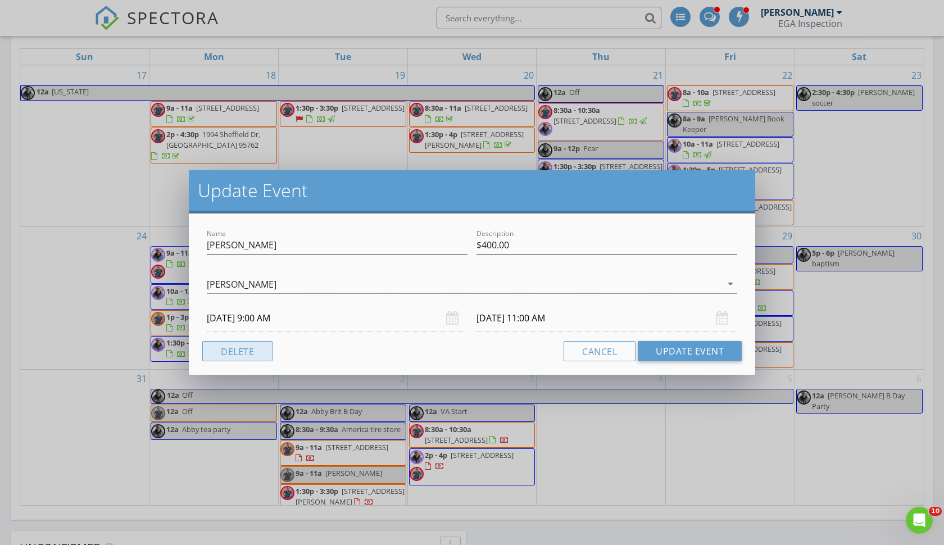
click at [243, 346] on button "Delete" at bounding box center [237, 351] width 70 height 20
